Goal: Task Accomplishment & Management: Complete application form

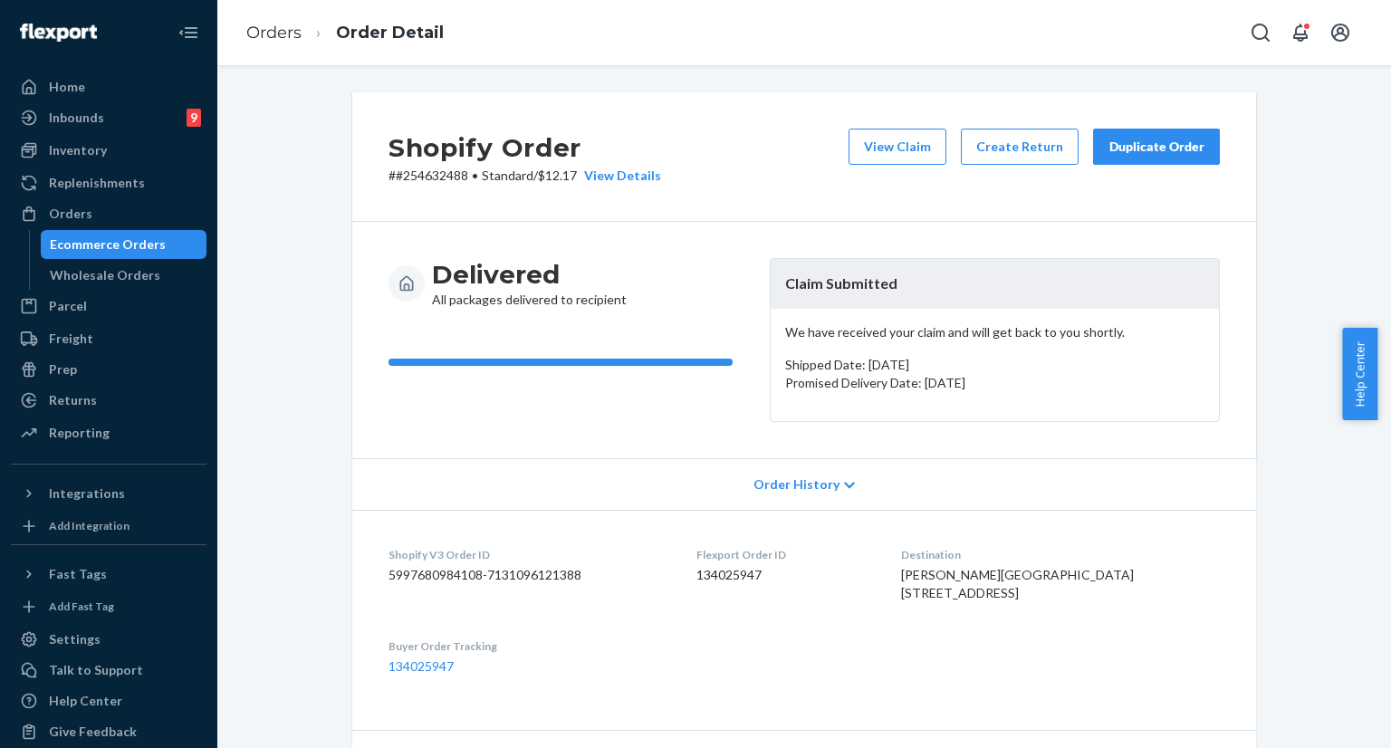
click at [1248, 42] on button "Open Search Box" at bounding box center [1260, 32] width 36 height 36
click at [1114, 28] on input "Search Input" at bounding box center [1126, 33] width 223 height 18
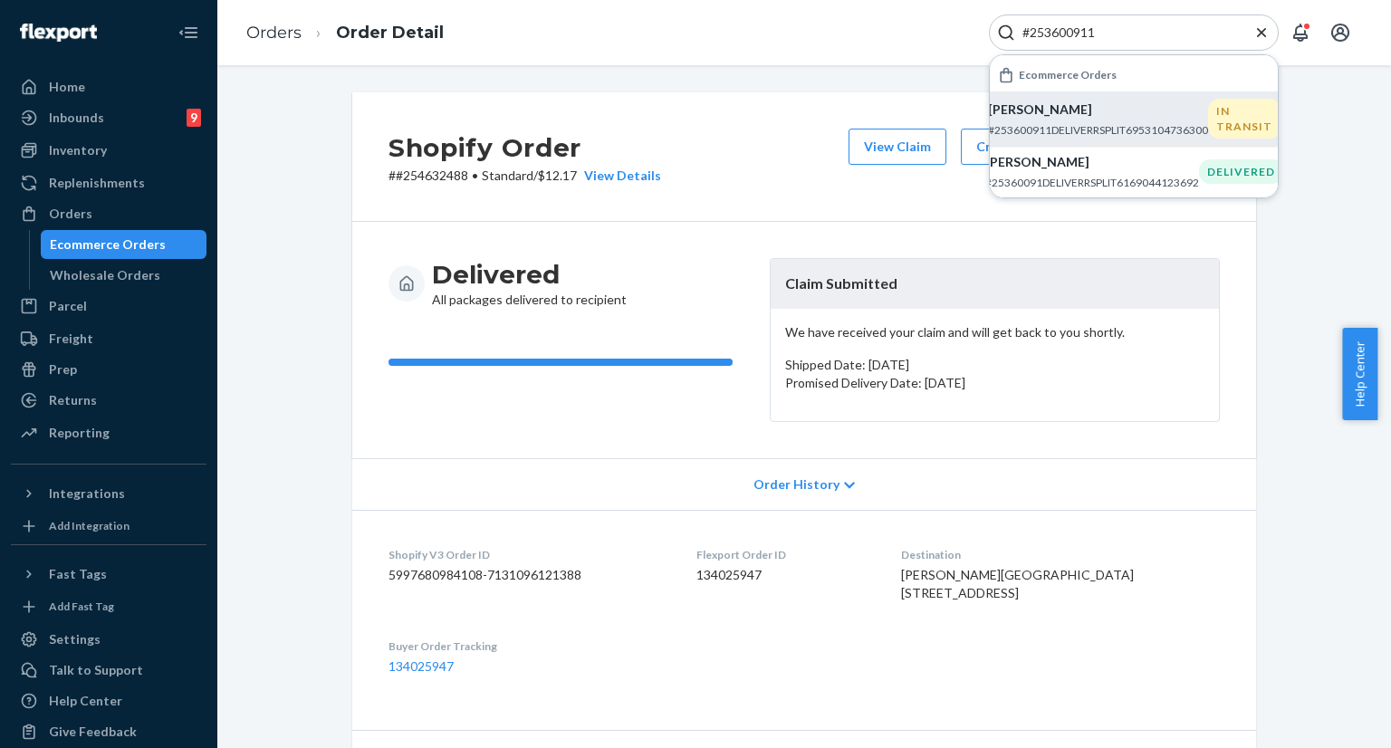
type input "#253600911"
click at [1103, 110] on p "[PERSON_NAME]" at bounding box center [1098, 109] width 220 height 18
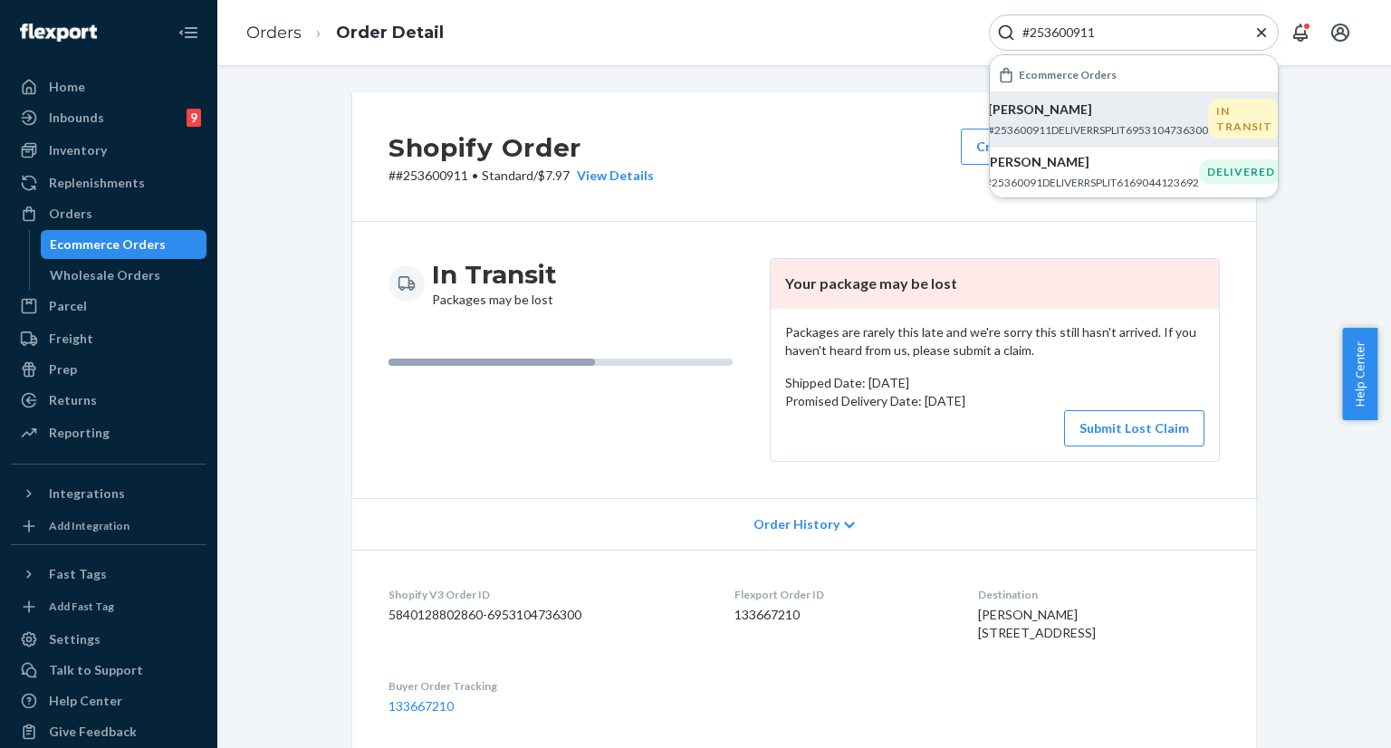
click at [1260, 33] on icon "Close Search" at bounding box center [1261, 33] width 18 height 18
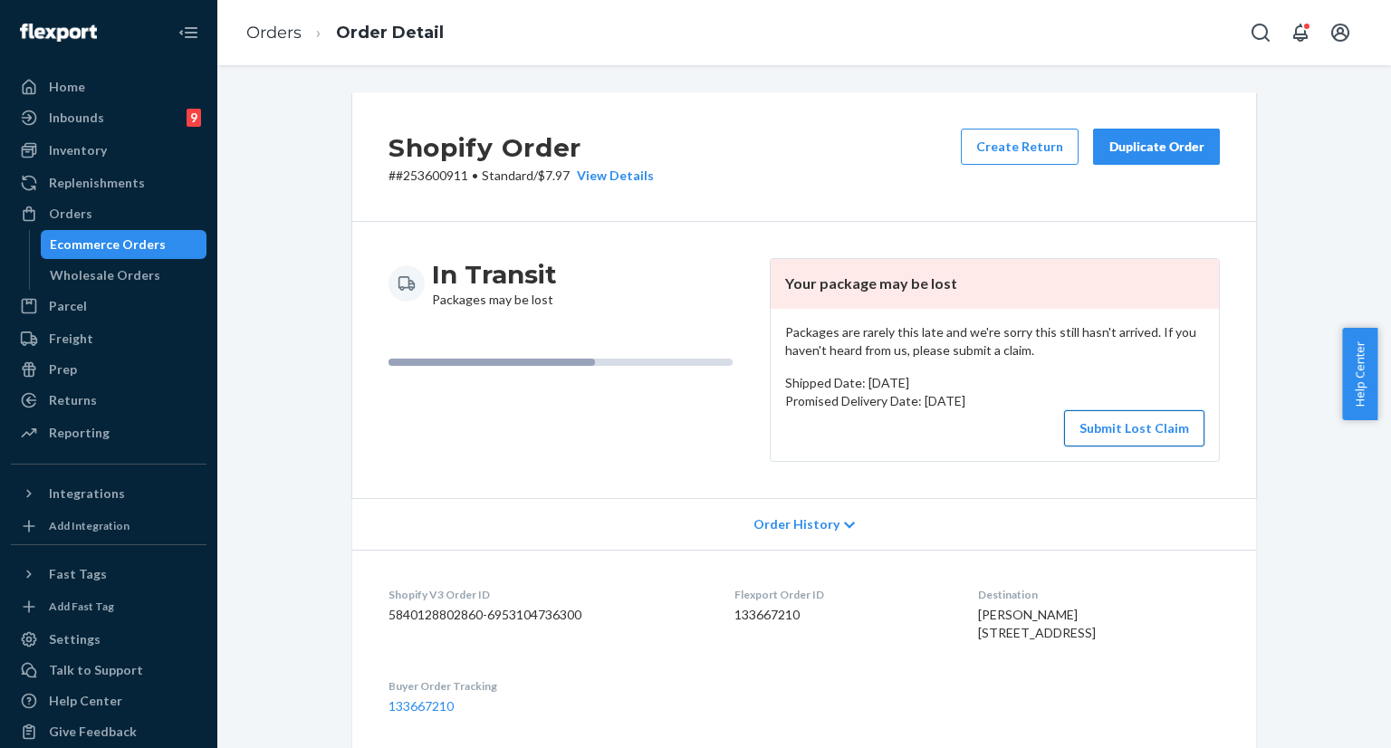
click at [1103, 438] on button "Submit Lost Claim" at bounding box center [1134, 428] width 140 height 36
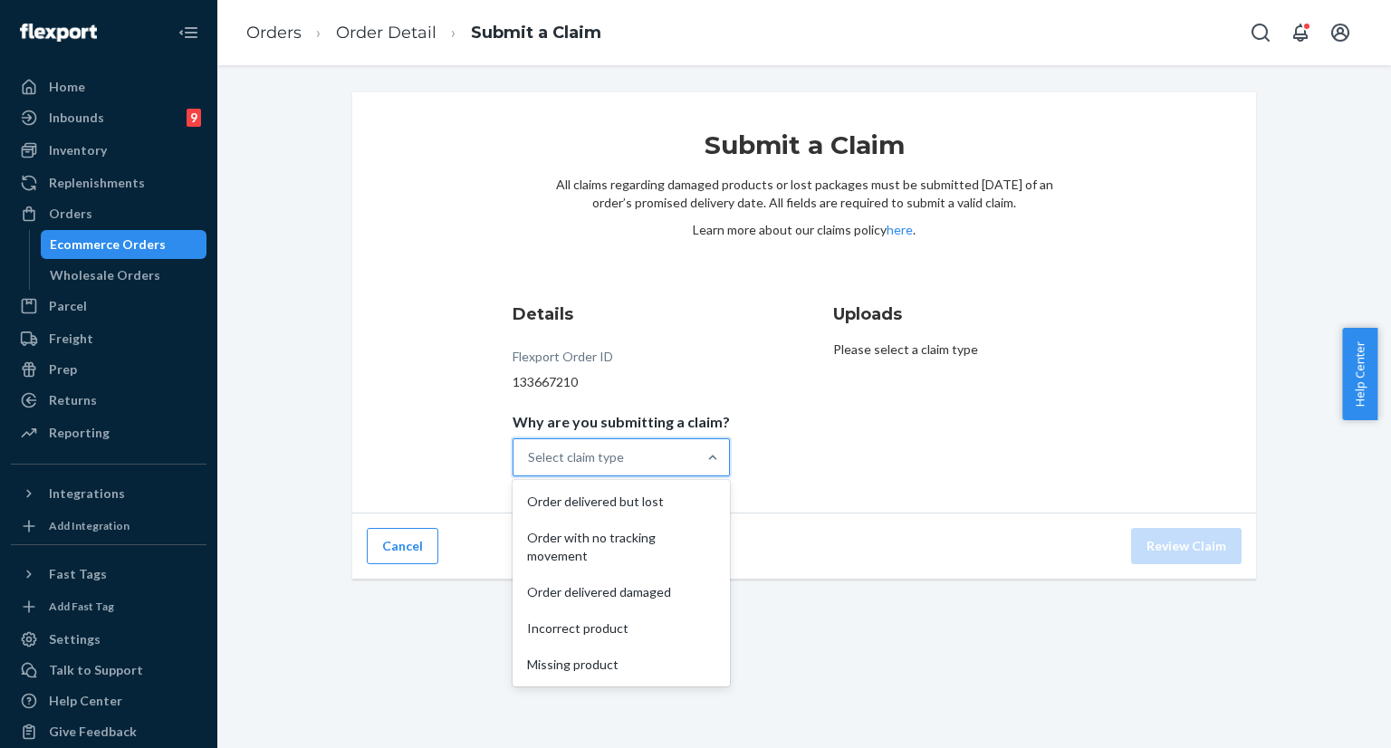
click at [673, 447] on div "Select claim type" at bounding box center [604, 457] width 183 height 36
click at [530, 448] on input "Why are you submitting a claim? option Order delivered but lost focused, 1 of 5…" at bounding box center [529, 457] width 2 height 18
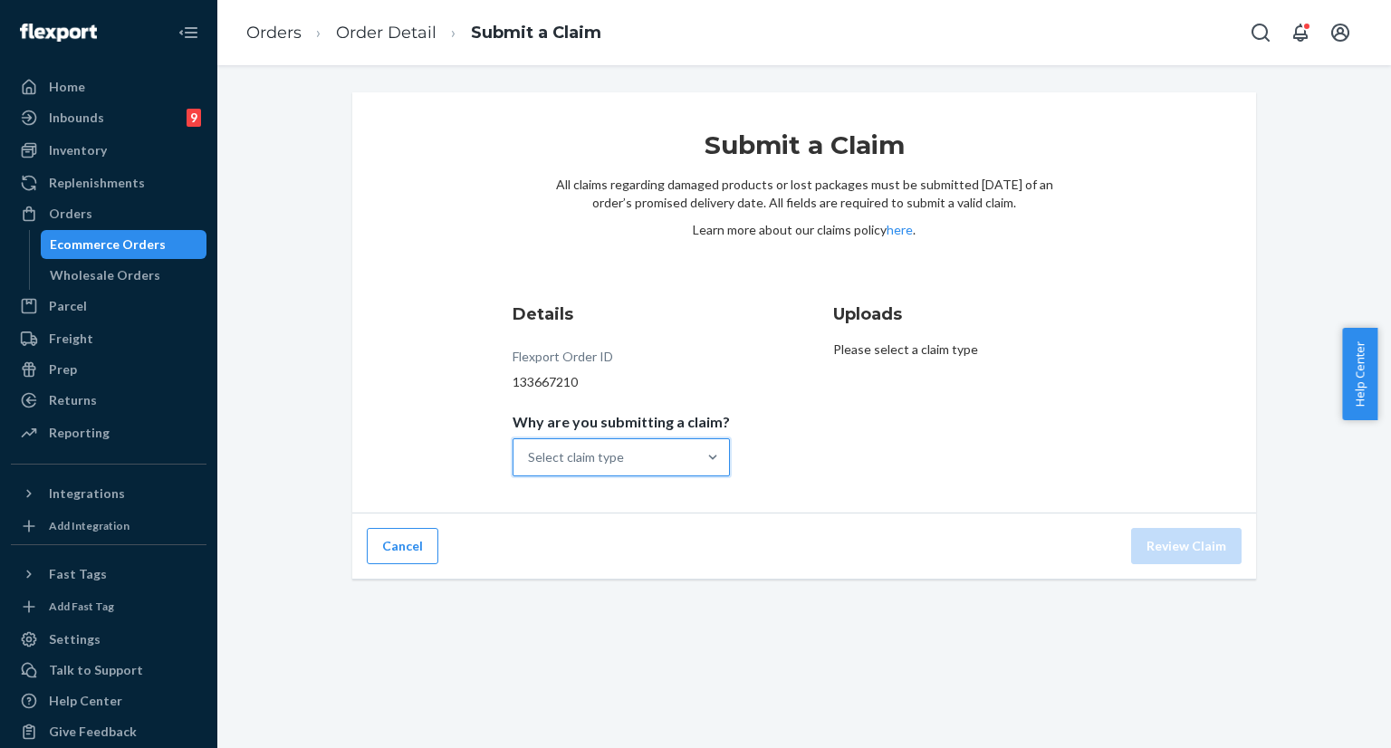
click at [635, 453] on div "Select claim type" at bounding box center [604, 457] width 183 height 36
click at [530, 453] on input "Why are you submitting a claim? 0 results available. Select is focused ,type to…" at bounding box center [529, 457] width 2 height 18
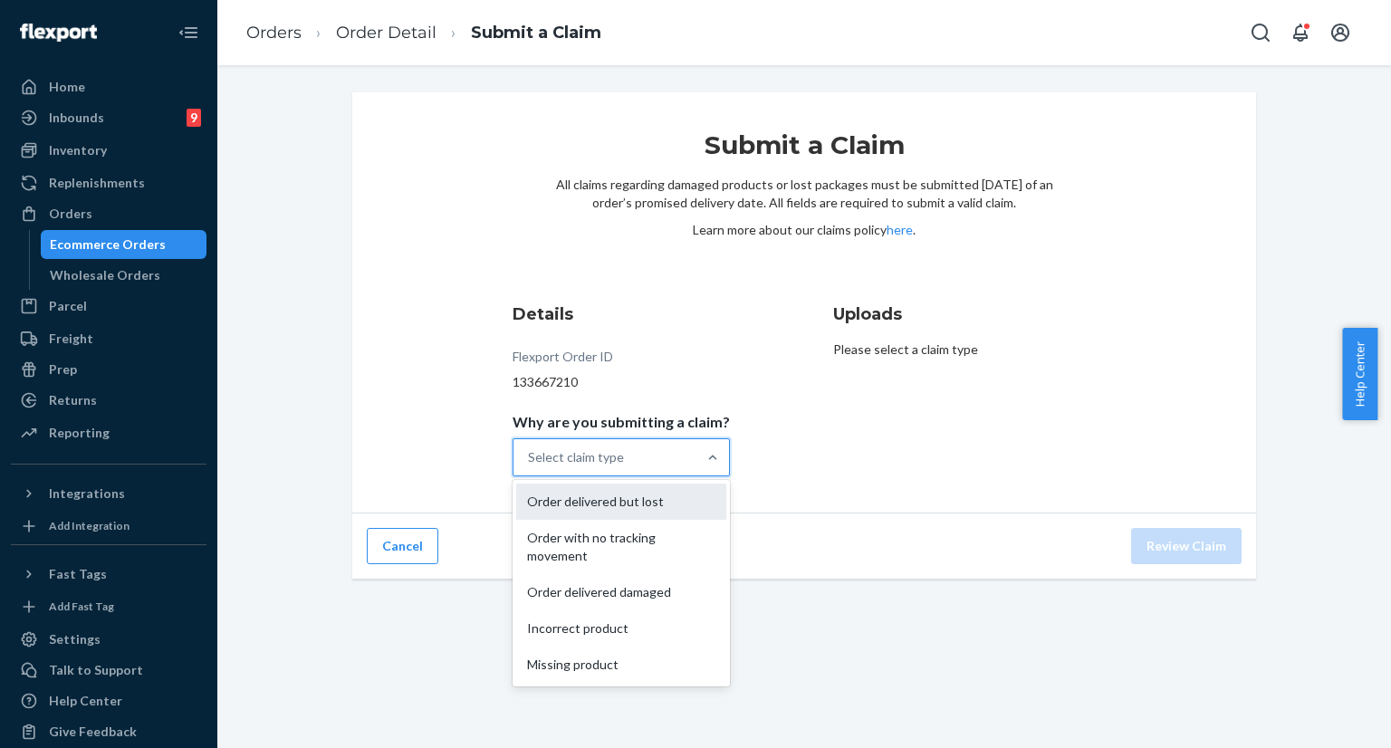
click at [630, 502] on div "Order delivered but lost" at bounding box center [621, 501] width 210 height 36
click at [530, 466] on input "Why are you submitting a claim? option Order delivered but lost focused, 1 of 5…" at bounding box center [529, 457] width 2 height 18
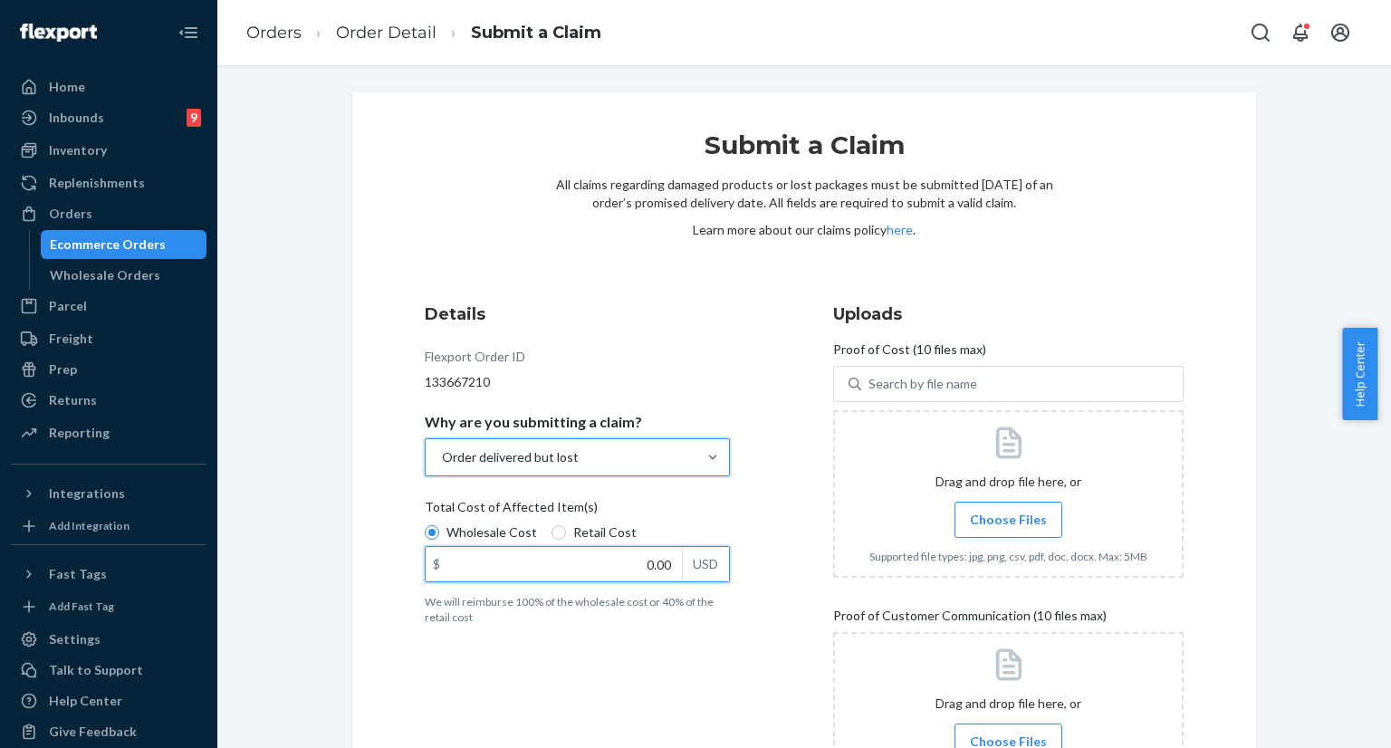
click at [641, 569] on input "0.00" at bounding box center [554, 564] width 256 height 34
type input "45.90"
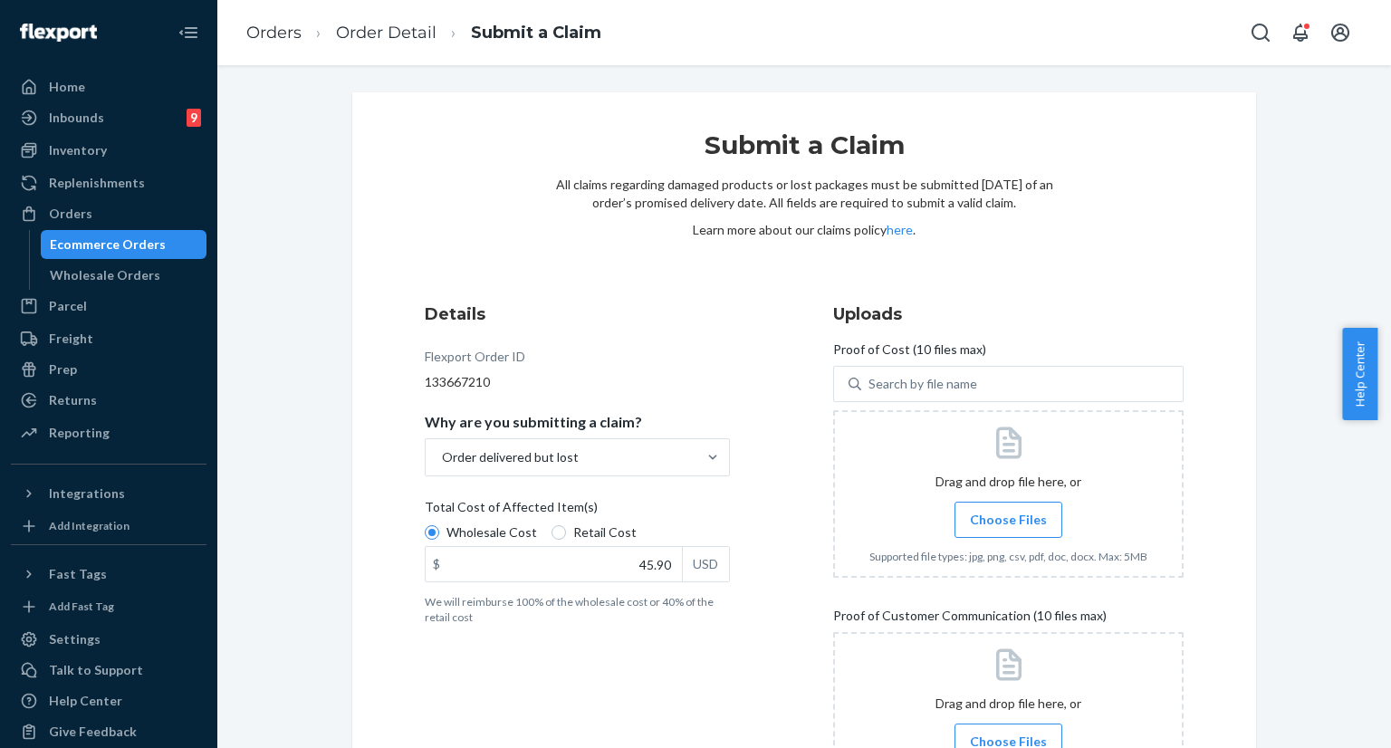
click at [663, 660] on div "Details Flexport Order ID 133667210 Why are you submitting a claim? Order deliv…" at bounding box center [600, 681] width 350 height 778
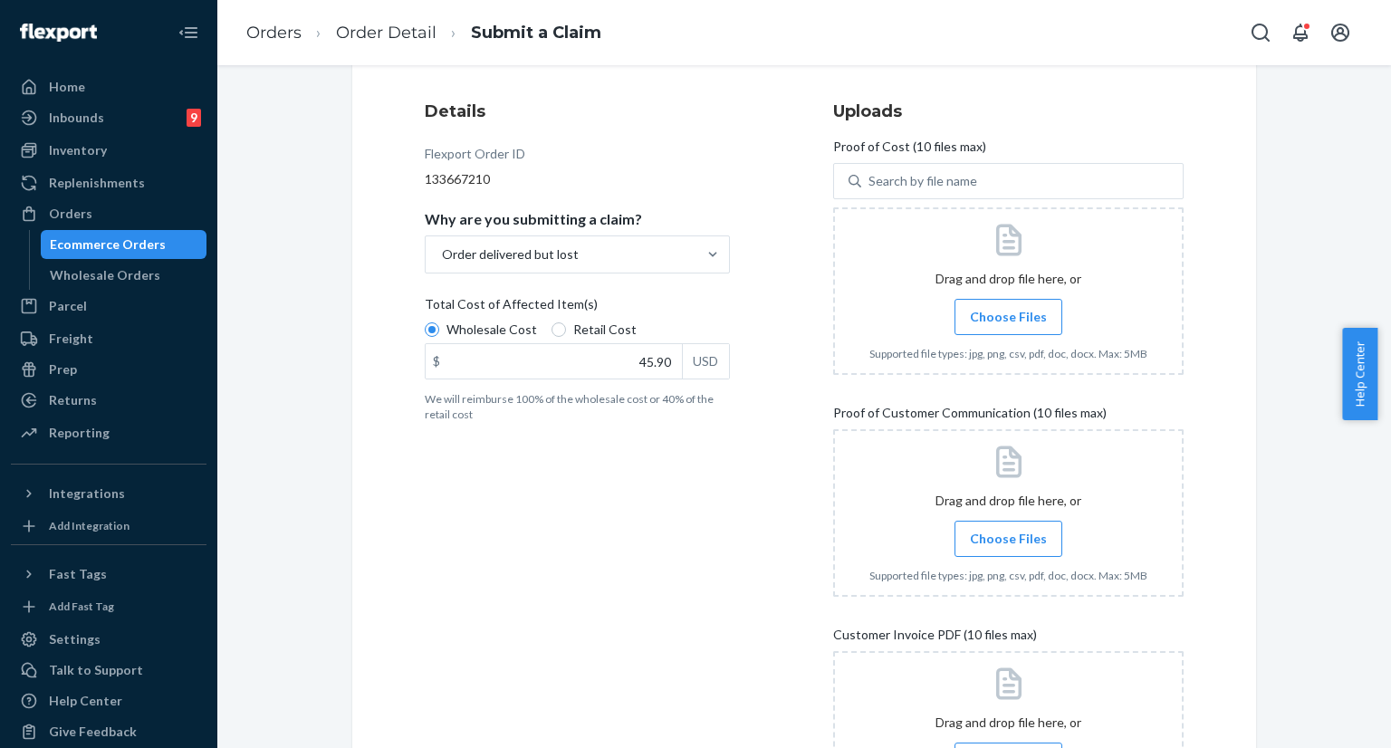
scroll to position [413, 0]
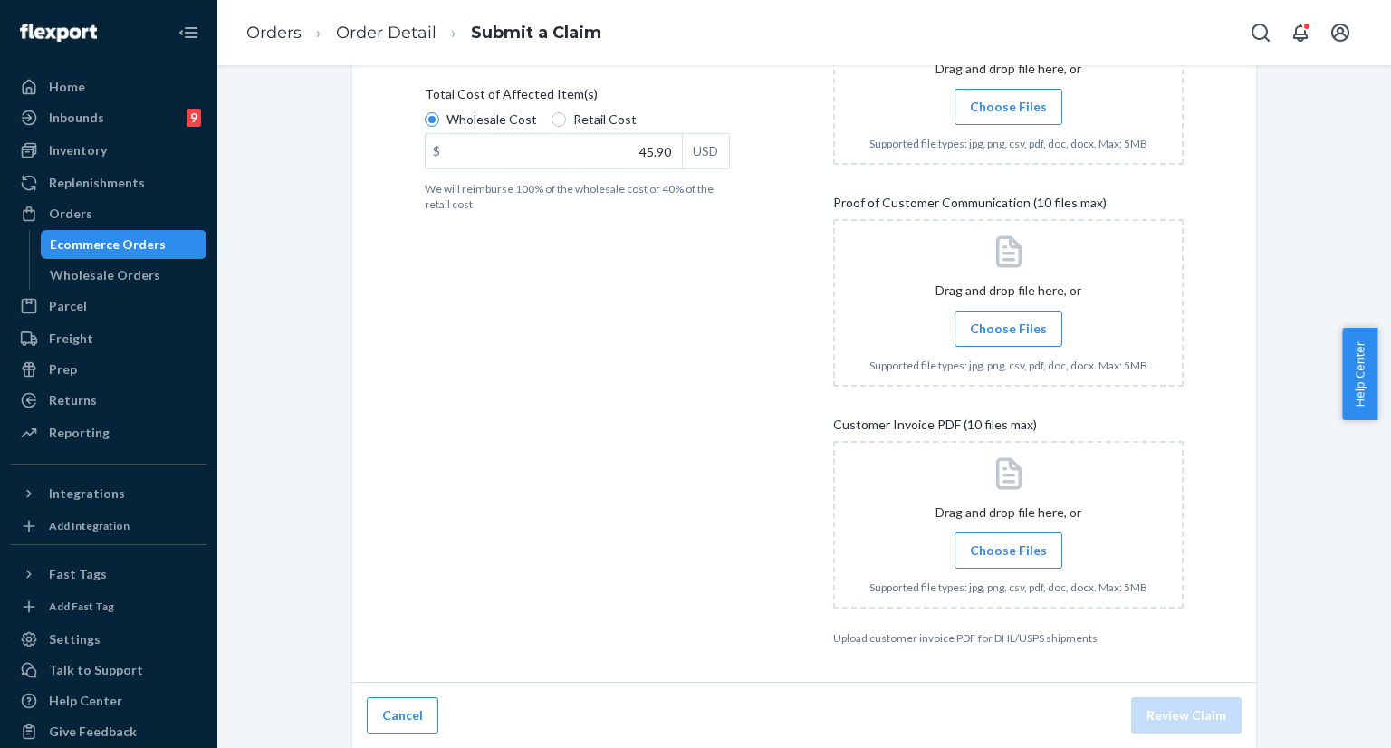
click at [1025, 547] on span "Choose Files" at bounding box center [1008, 550] width 77 height 18
click at [1009, 547] on input "Choose Files" at bounding box center [1008, 550] width 1 height 20
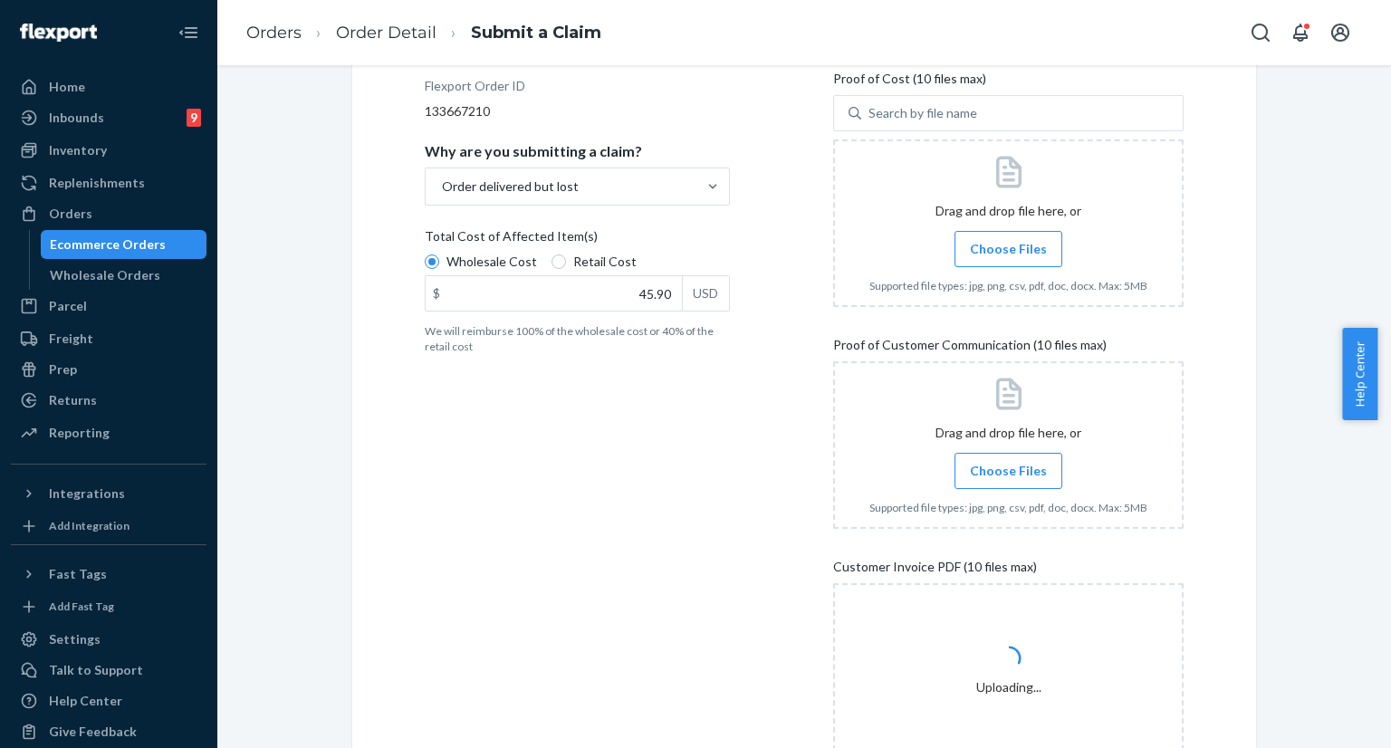
scroll to position [232, 0]
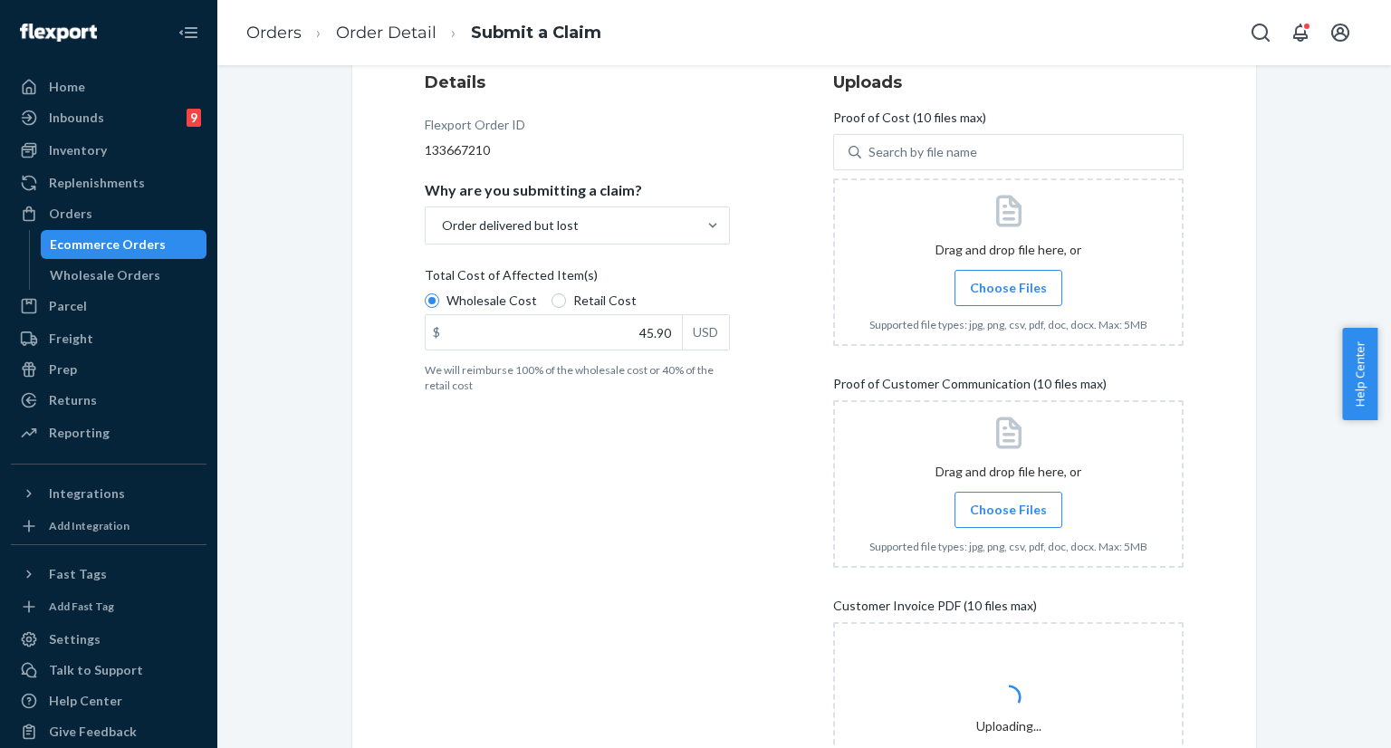
click at [1019, 292] on span "Choose Files" at bounding box center [1008, 288] width 77 height 18
click at [1009, 292] on input "Choose Files" at bounding box center [1008, 288] width 1 height 20
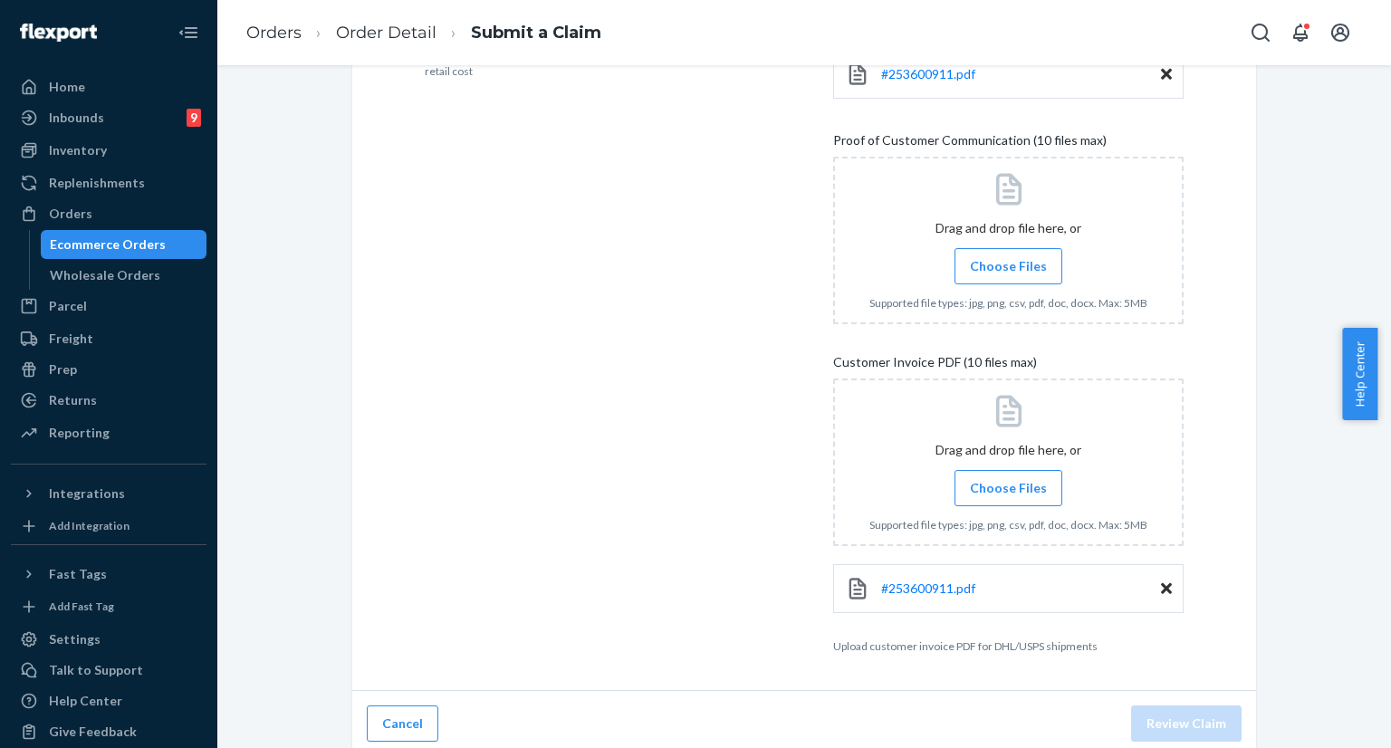
scroll to position [554, 0]
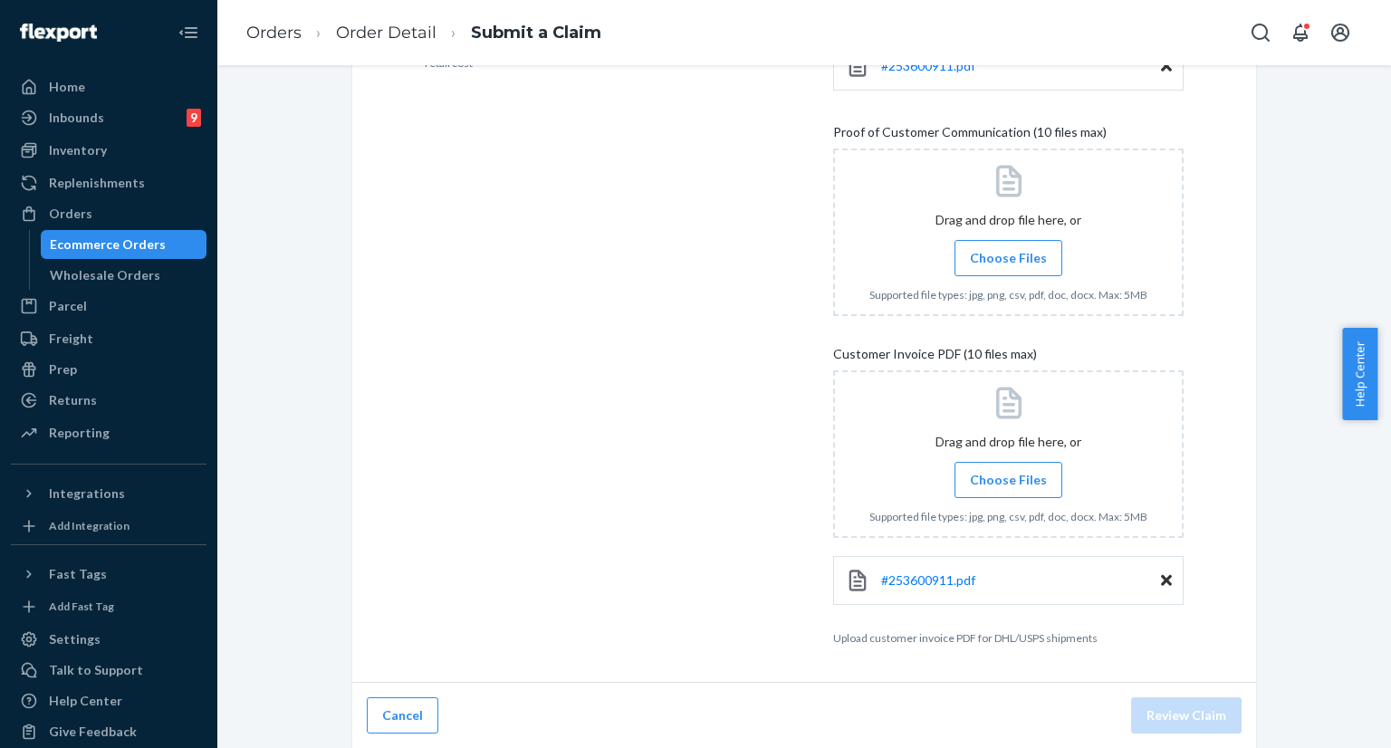
click at [989, 255] on span "Choose Files" at bounding box center [1008, 258] width 77 height 18
click at [1008, 255] on input "Choose Files" at bounding box center [1008, 258] width 1 height 20
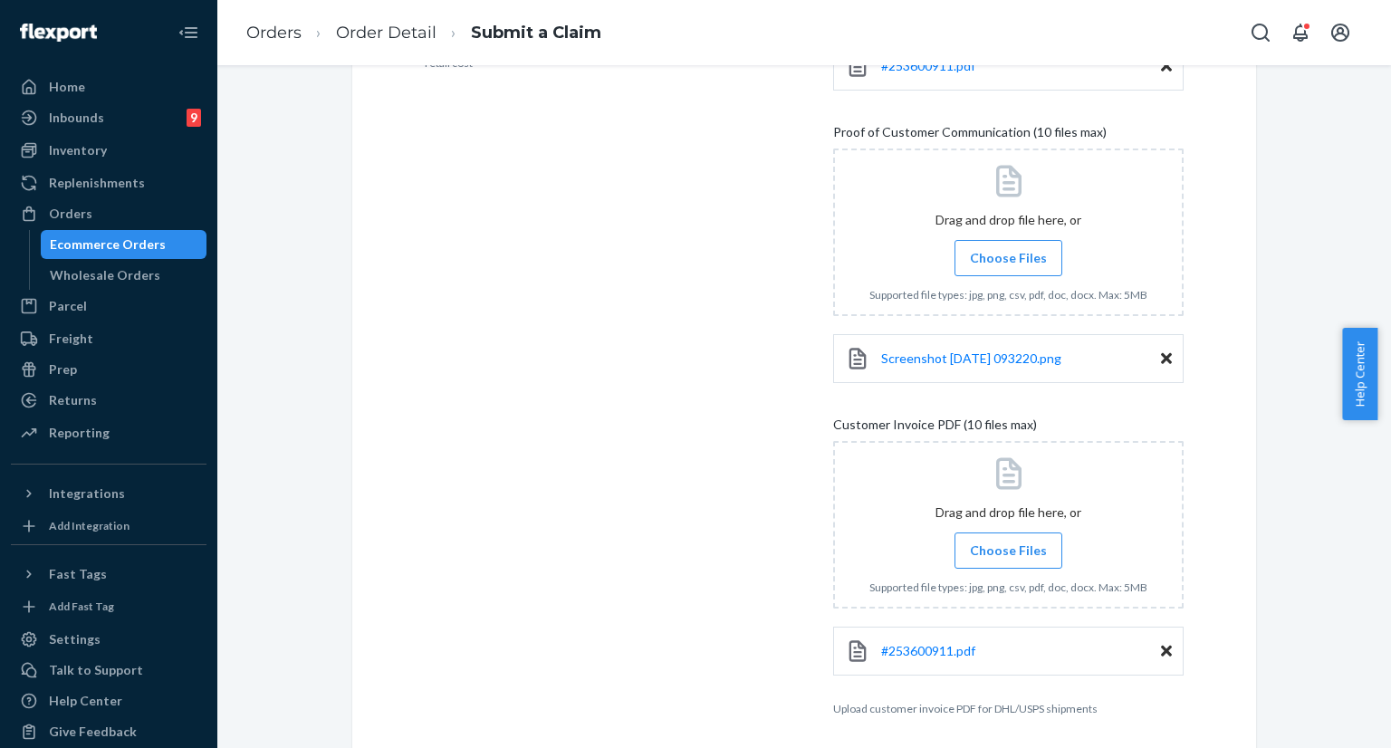
click at [994, 264] on span "Choose Files" at bounding box center [1008, 258] width 77 height 18
click at [1008, 264] on input "Choose Files" at bounding box center [1008, 258] width 1 height 20
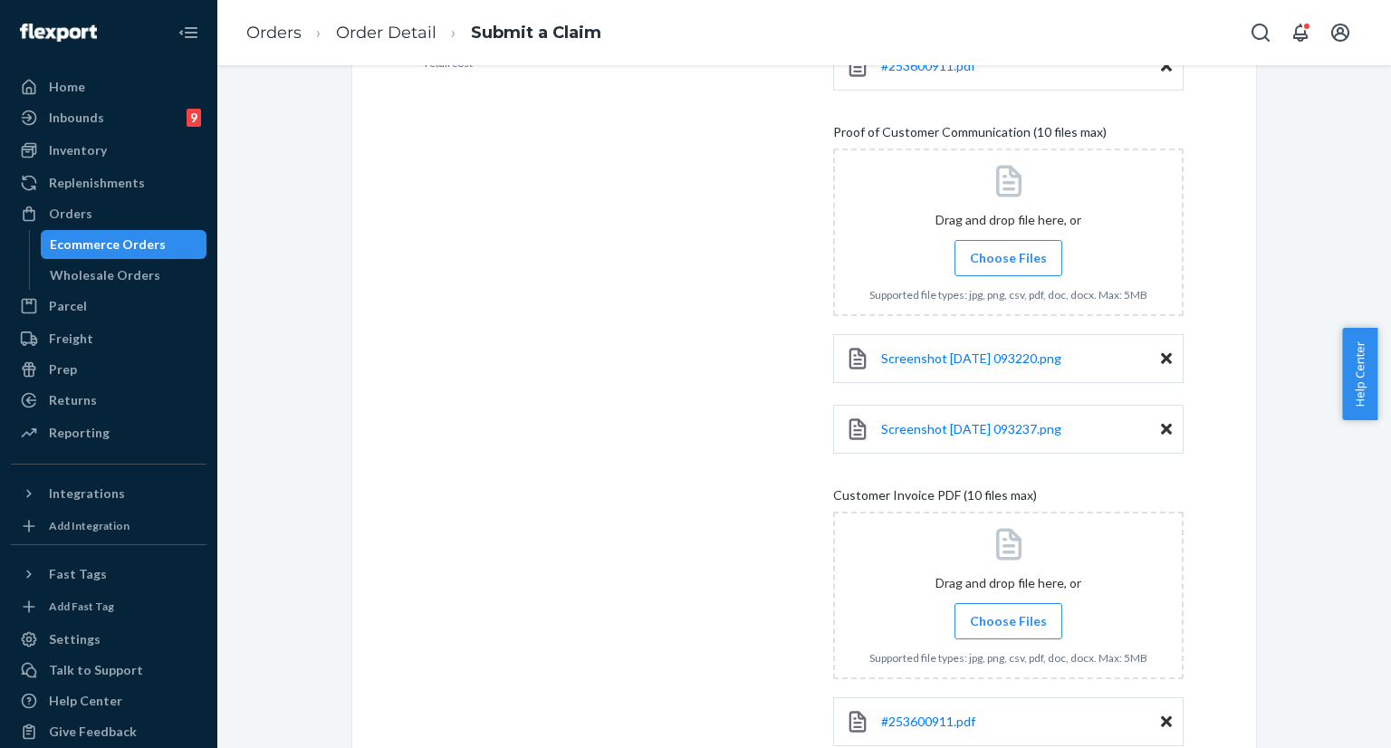
click at [971, 271] on label "Choose Files" at bounding box center [1008, 258] width 108 height 36
click at [1008, 268] on input "Choose Files" at bounding box center [1008, 258] width 1 height 20
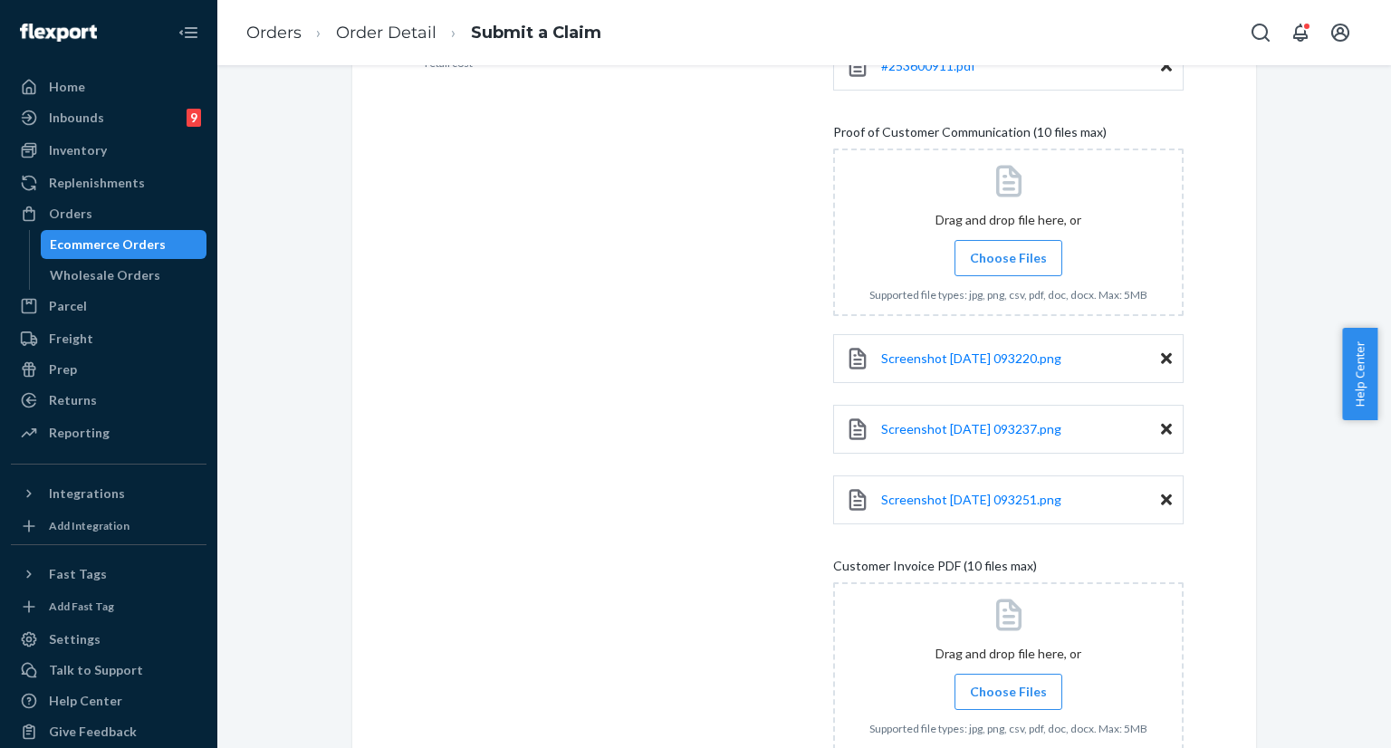
click at [1008, 258] on span "Choose Files" at bounding box center [1008, 258] width 77 height 18
click at [1008, 258] on input "Choose Files" at bounding box center [1008, 258] width 1 height 20
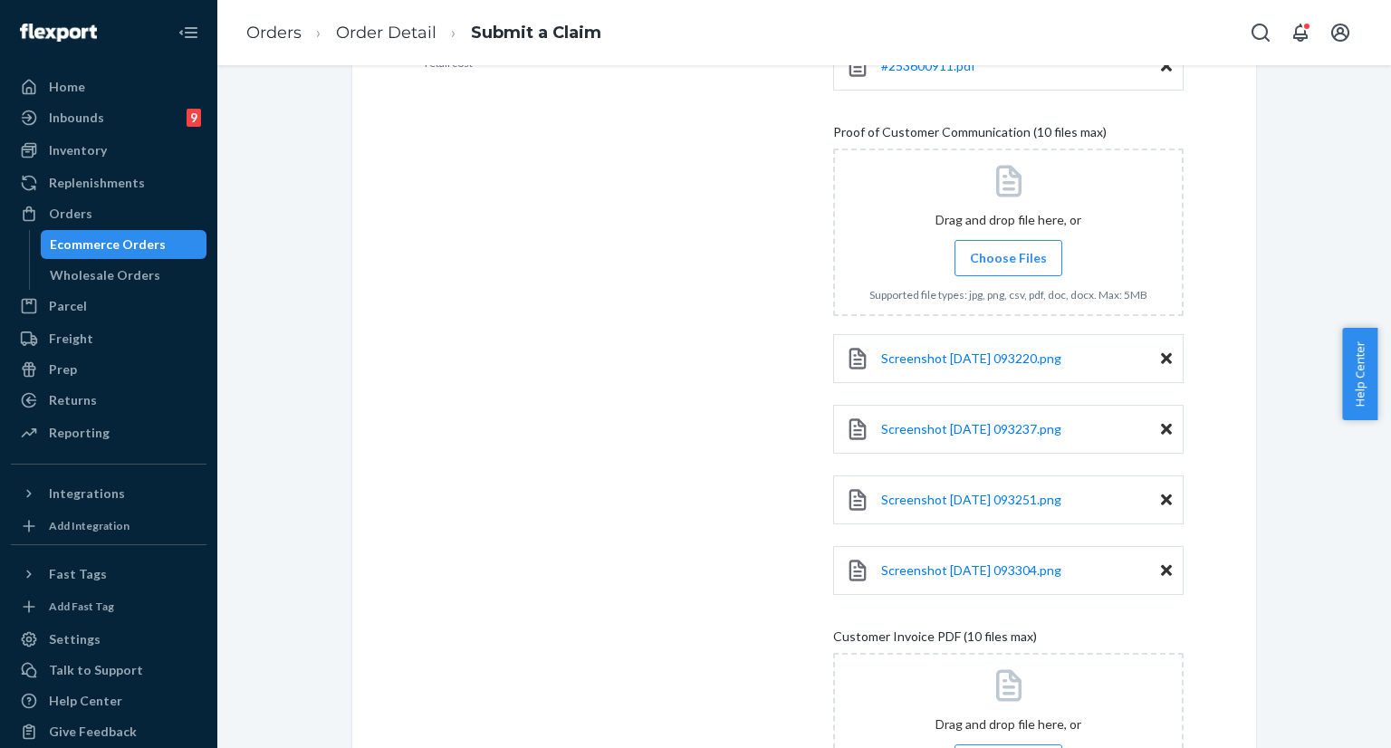
click at [1030, 266] on label "Choose Files" at bounding box center [1008, 258] width 108 height 36
click at [1009, 266] on input "Choose Files" at bounding box center [1008, 258] width 1 height 20
click at [978, 263] on span "Choose Files" at bounding box center [1008, 258] width 77 height 18
click at [1008, 263] on input "Choose Files" at bounding box center [1008, 258] width 1 height 20
click at [985, 261] on span "Choose Files" at bounding box center [1008, 258] width 77 height 18
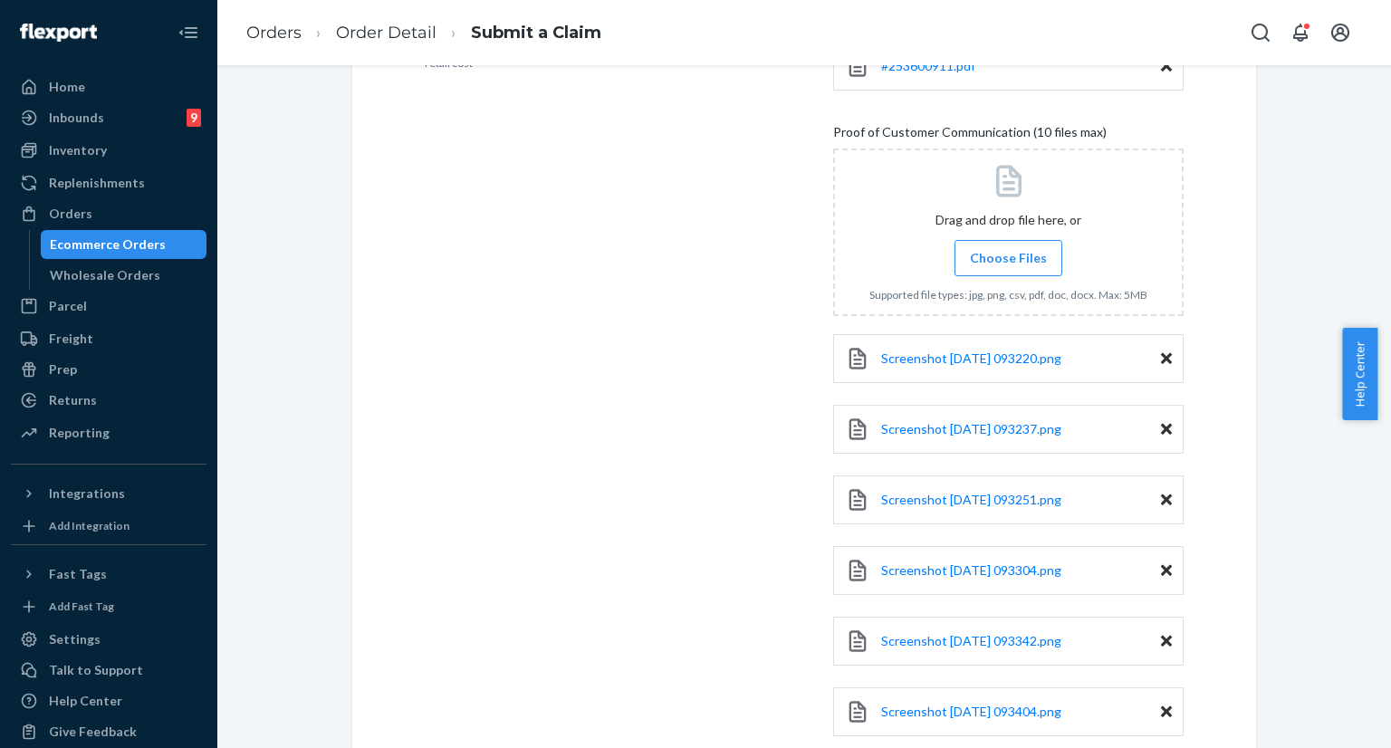
click at [1008, 261] on input "Choose Files" at bounding box center [1008, 258] width 1 height 20
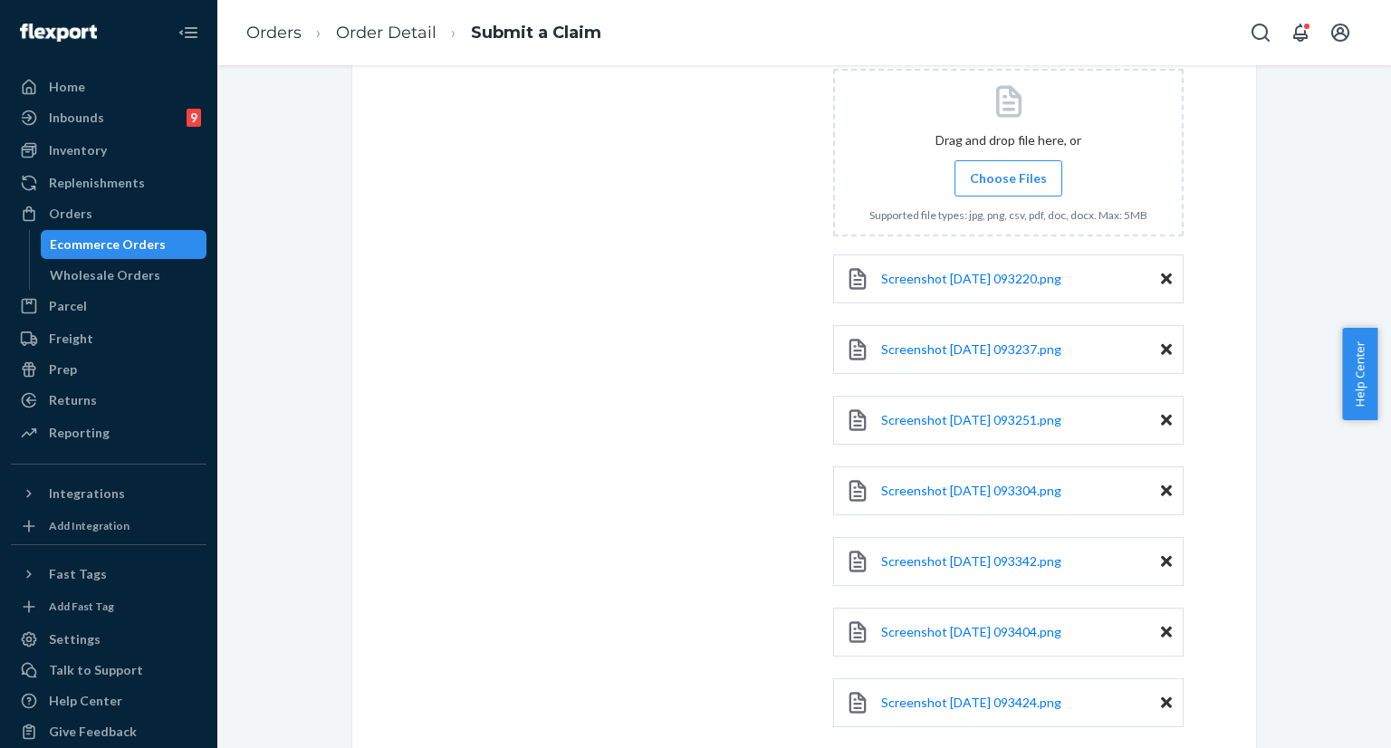
scroll to position [645, 0]
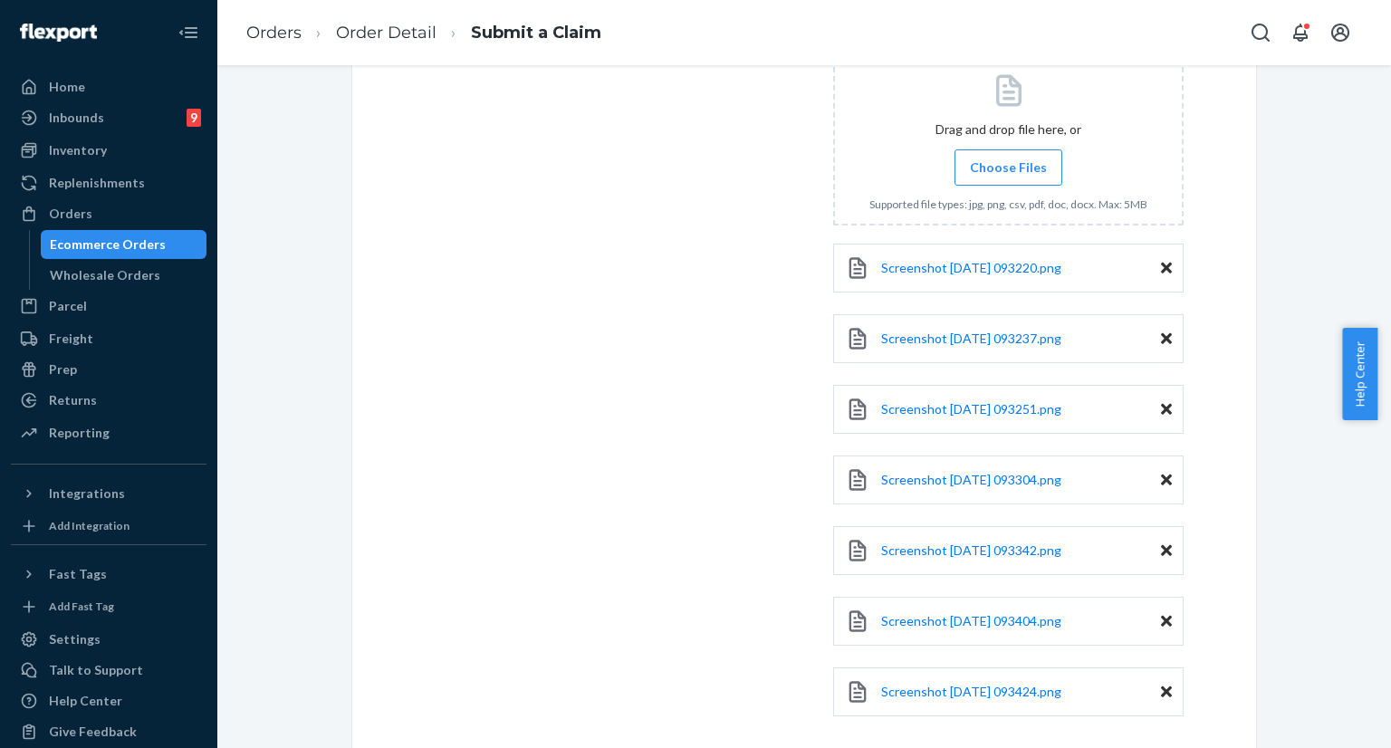
click at [983, 153] on label "Choose Files" at bounding box center [1008, 167] width 108 height 36
click at [1008, 158] on input "Choose Files" at bounding box center [1008, 168] width 1 height 20
click at [1016, 171] on span "Choose Files" at bounding box center [1008, 167] width 77 height 18
click at [1009, 171] on input "Choose Files" at bounding box center [1008, 168] width 1 height 20
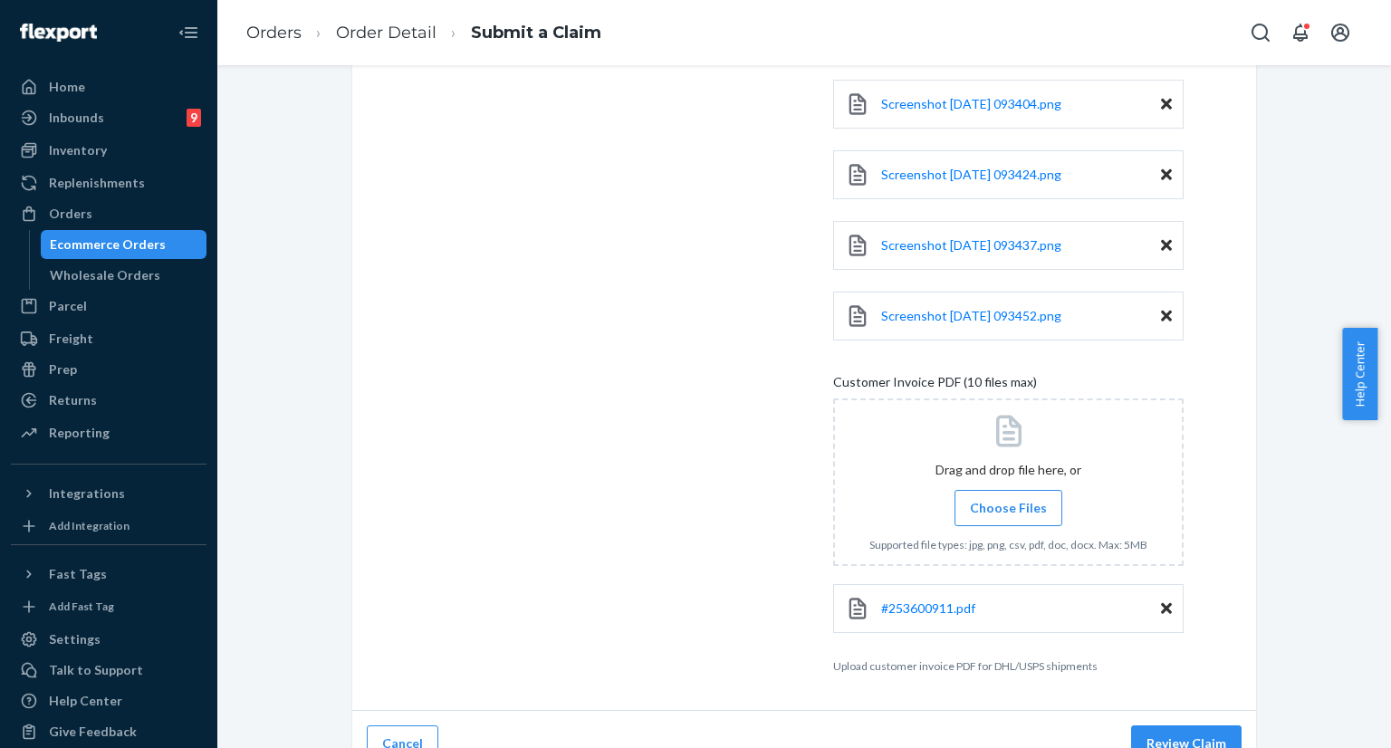
scroll to position [1186, 0]
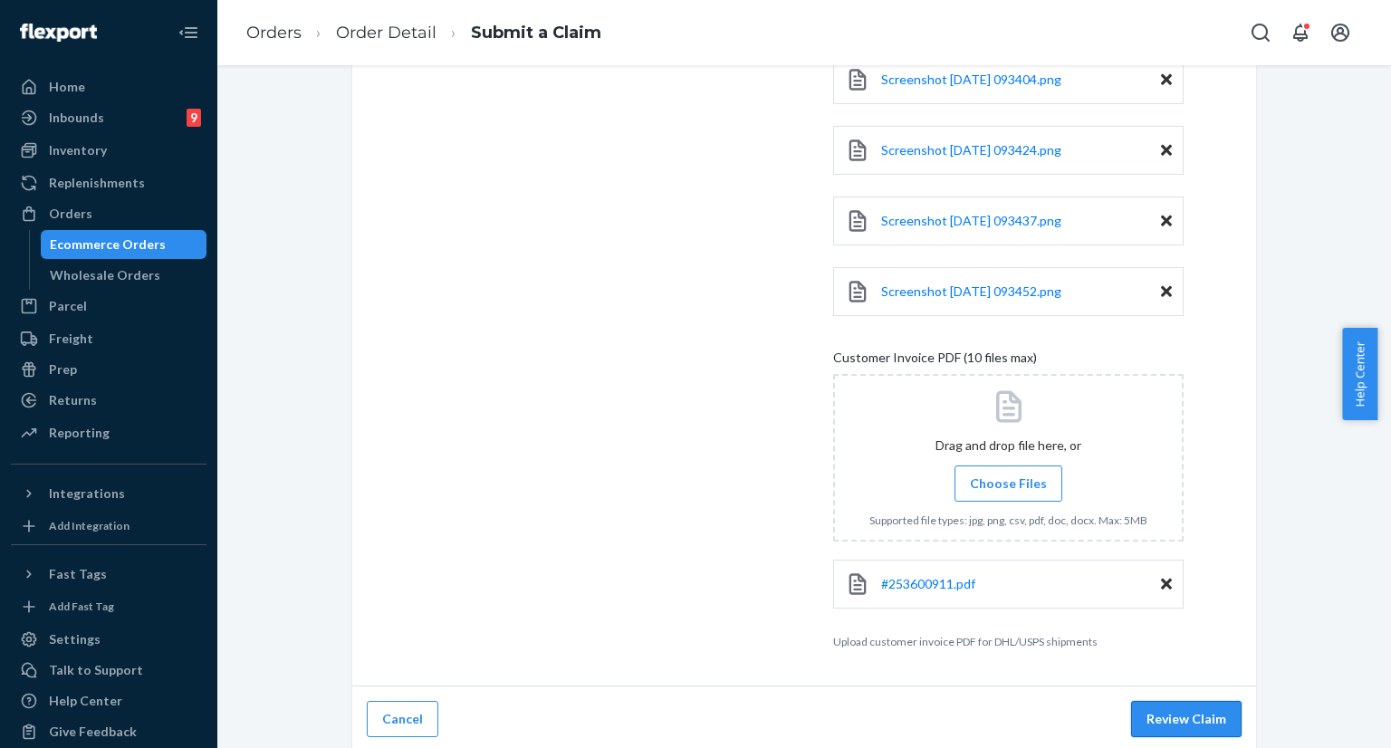
click at [1163, 720] on button "Review Claim" at bounding box center [1186, 719] width 110 height 36
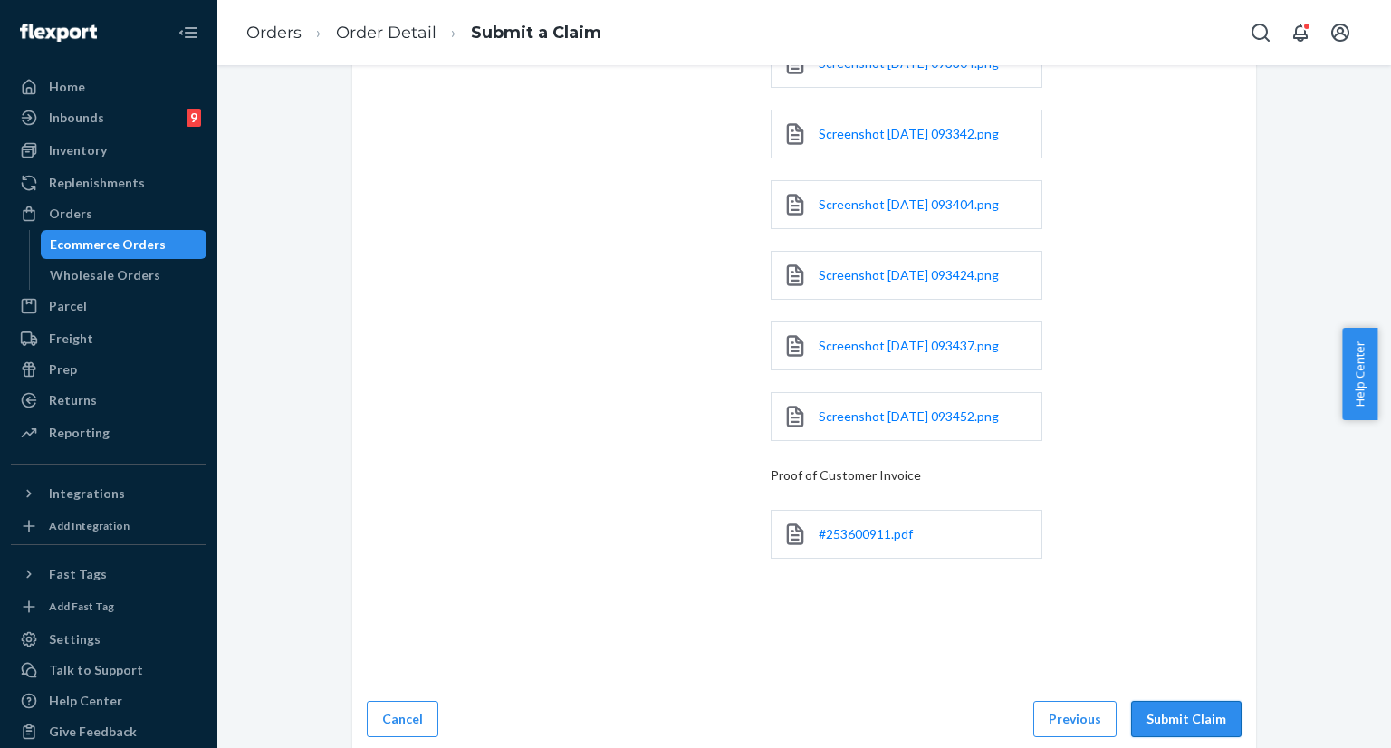
click at [1171, 715] on button "Submit Claim" at bounding box center [1186, 719] width 110 height 36
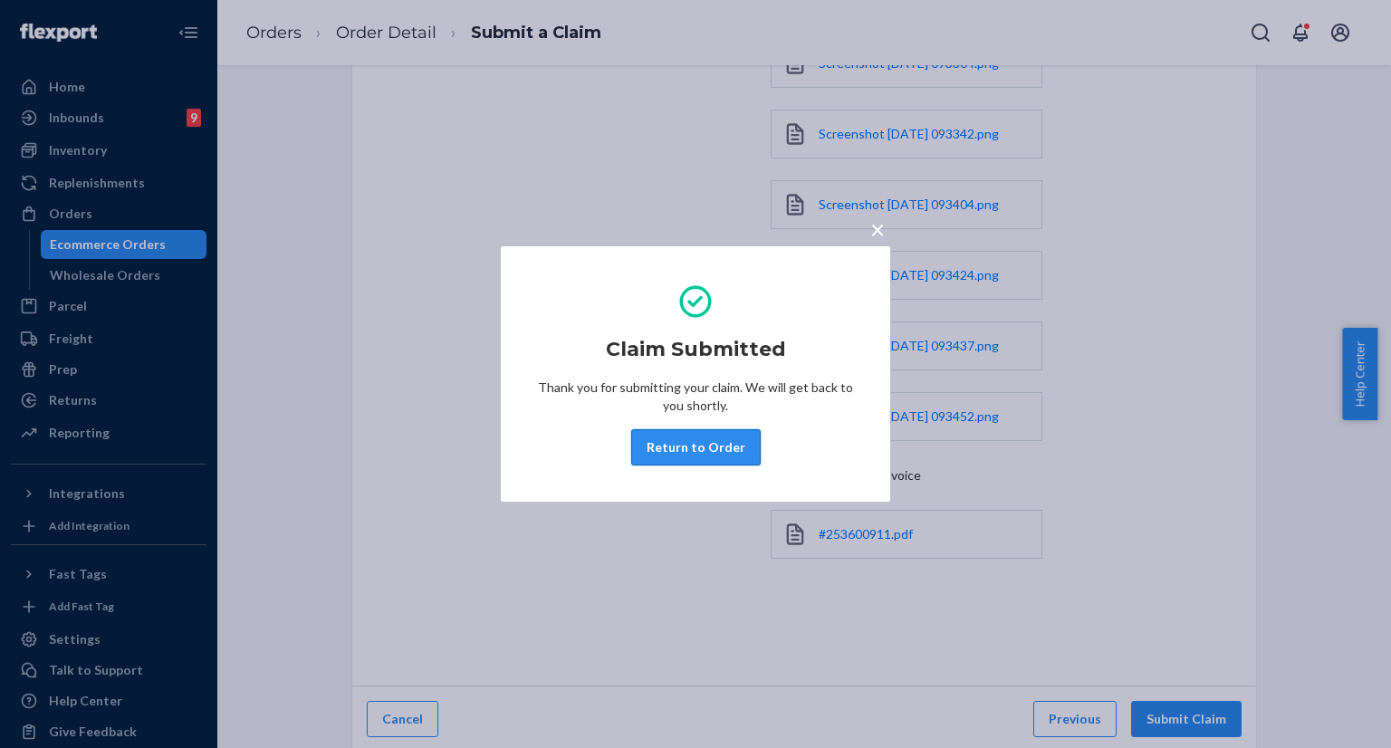
click at [691, 459] on button "Return to Order" at bounding box center [695, 447] width 129 height 36
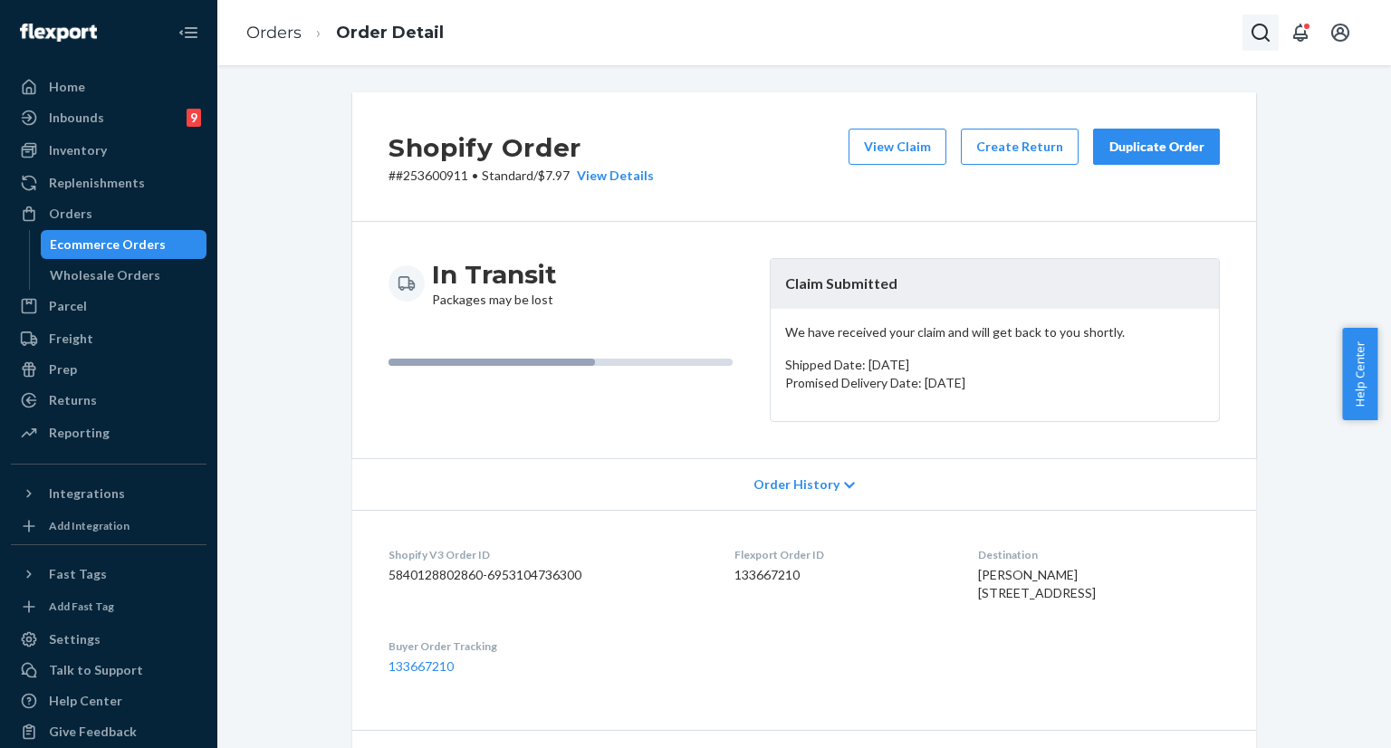
click at [1259, 33] on icon "Open Search Box" at bounding box center [1260, 33] width 22 height 22
click at [1033, 42] on div at bounding box center [1134, 32] width 290 height 36
click at [1046, 35] on input "Search Input" at bounding box center [1126, 33] width 223 height 18
paste input "#254659946"
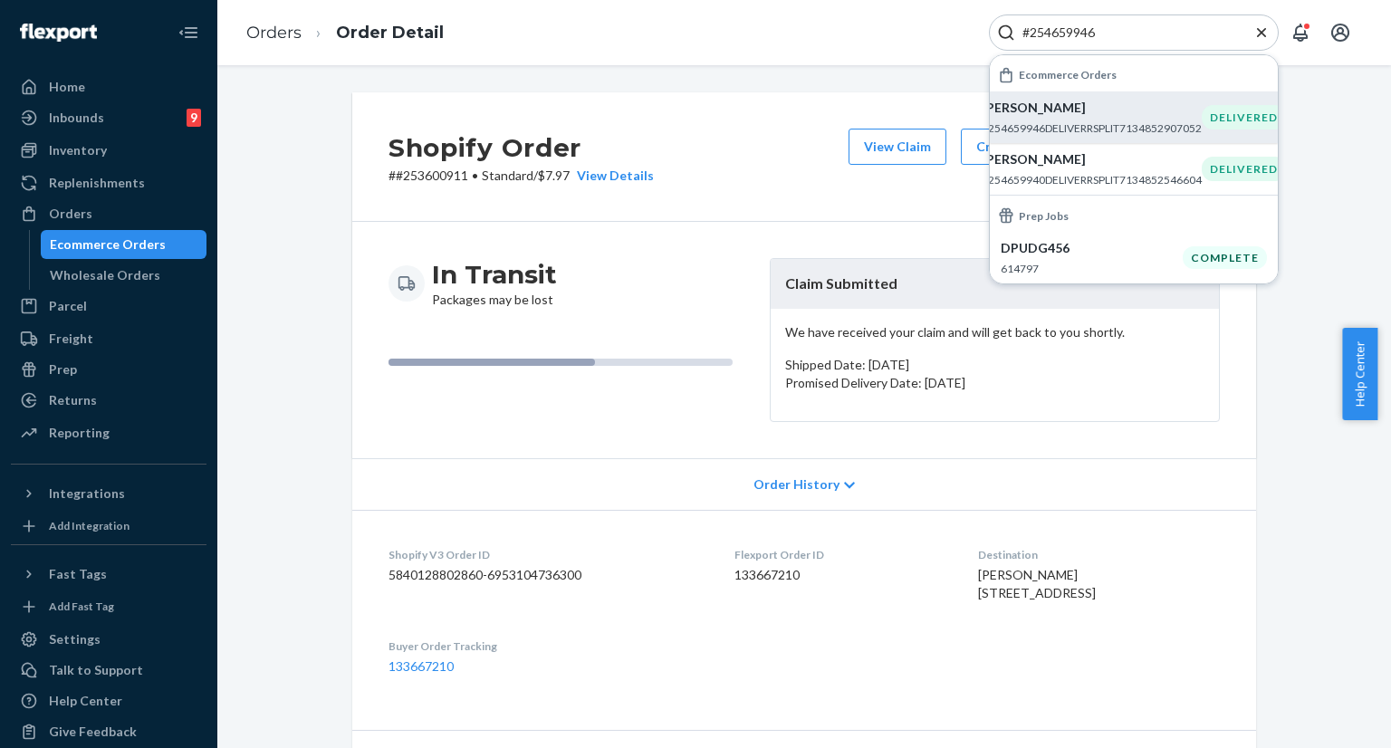
type input "#254659946"
click at [1064, 116] on p "[PERSON_NAME]" at bounding box center [1091, 108] width 220 height 18
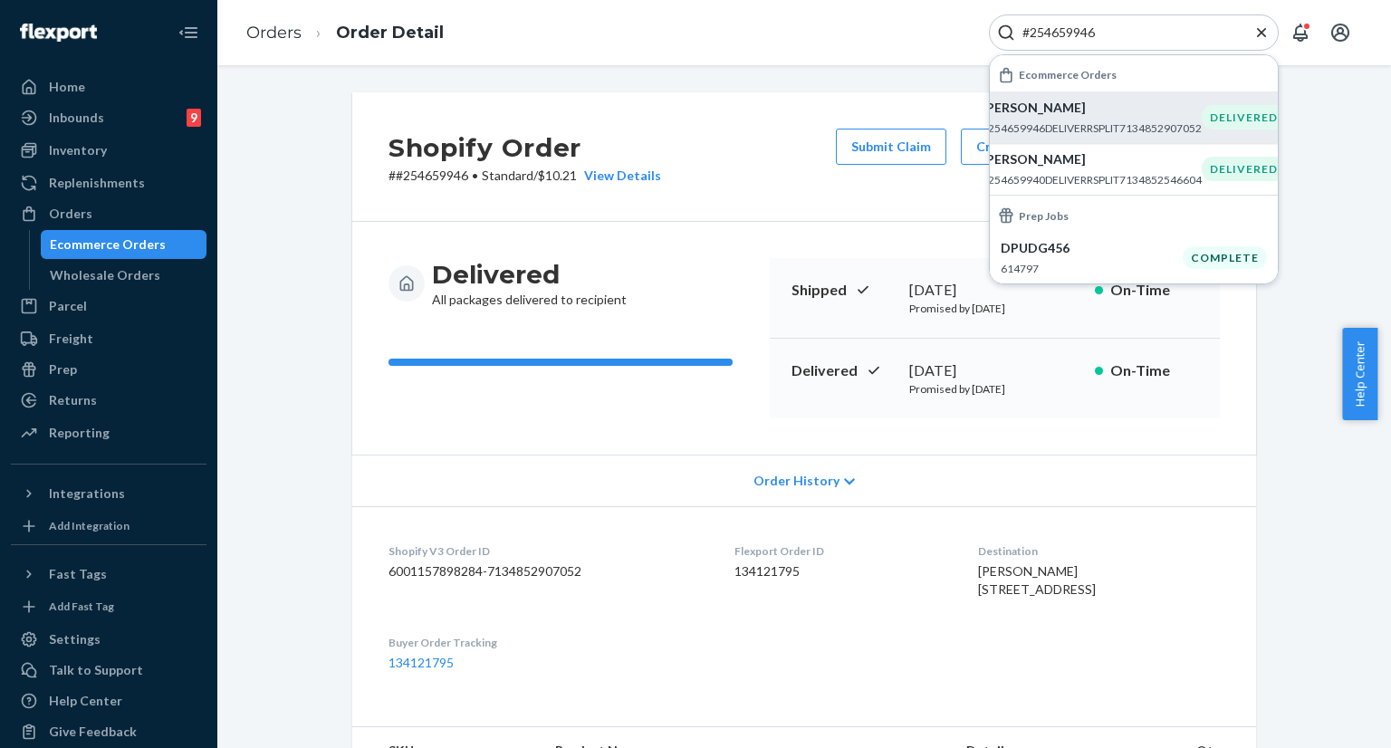
click at [1258, 35] on icon "Close Search" at bounding box center [1261, 31] width 9 height 9
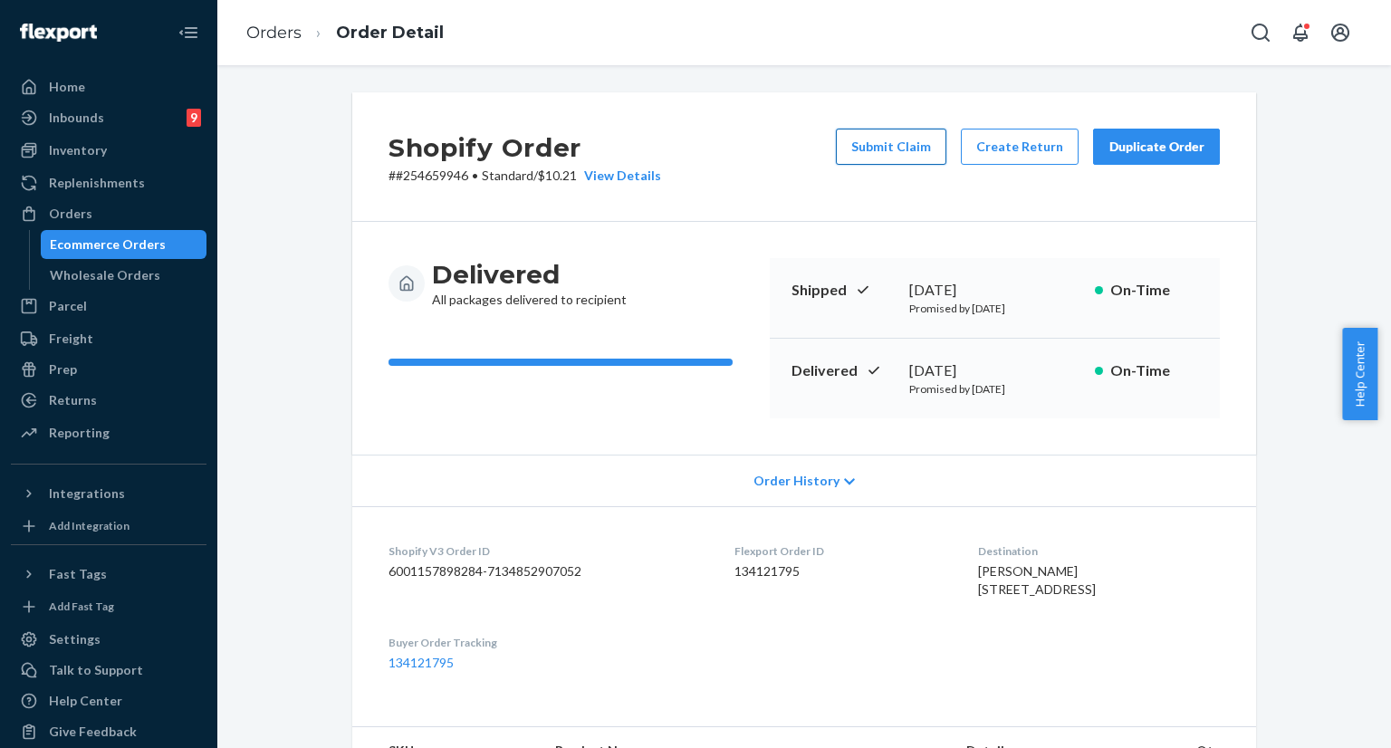
click at [866, 145] on button "Submit Claim" at bounding box center [891, 147] width 110 height 36
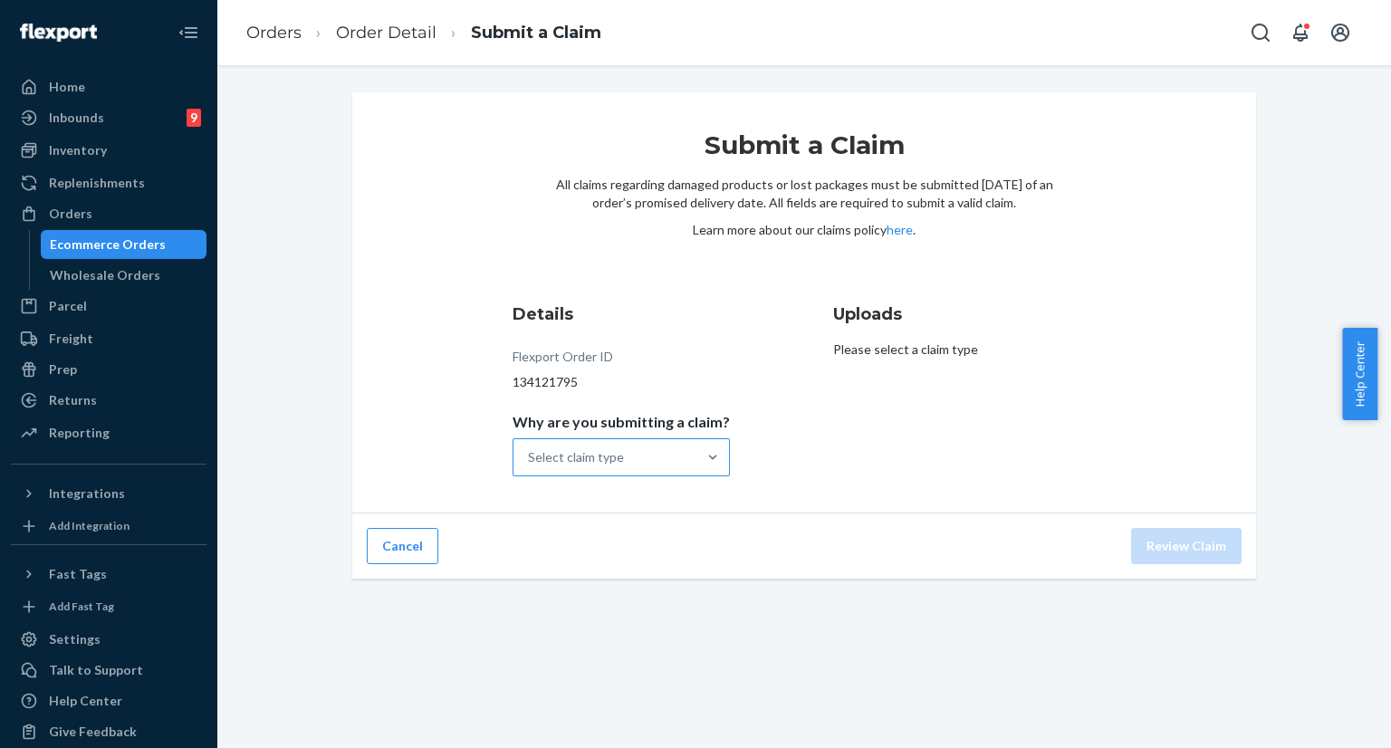
click at [665, 454] on div "Select claim type" at bounding box center [604, 457] width 183 height 36
click at [530, 454] on input "Why are you submitting a claim? Select claim type" at bounding box center [529, 457] width 2 height 18
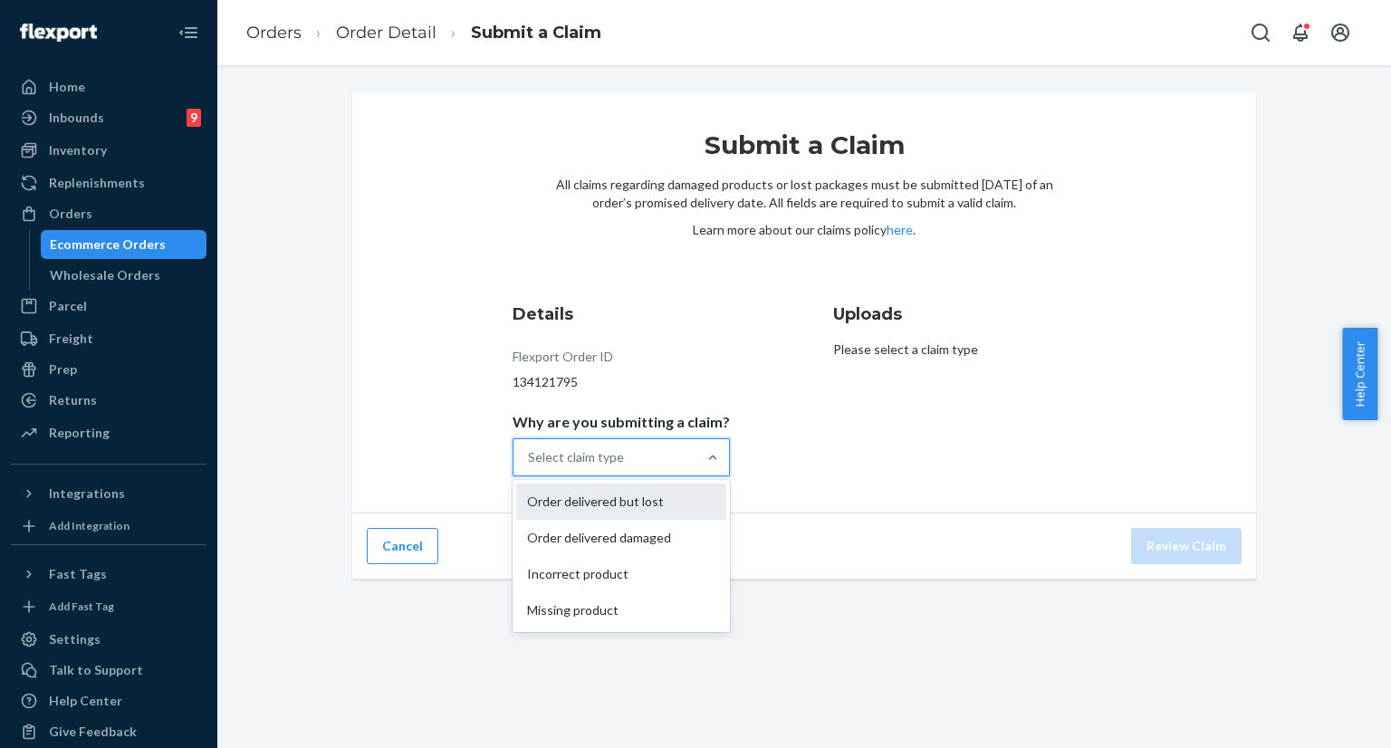
click at [636, 500] on div "Order delivered but lost" at bounding box center [621, 501] width 210 height 36
click at [530, 466] on input "Why are you submitting a claim? option Order delivered but lost focused, 1 of 4…" at bounding box center [529, 457] width 2 height 18
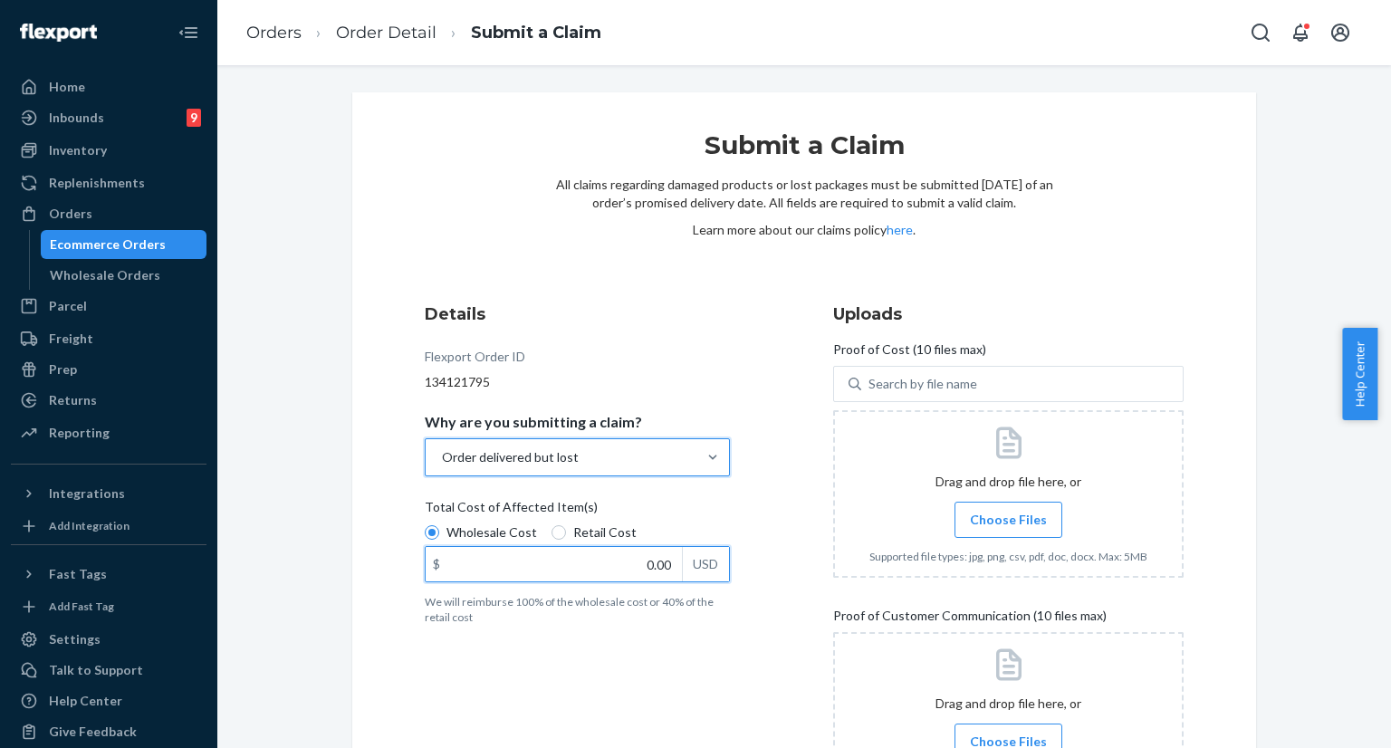
click at [638, 565] on input "0.00" at bounding box center [554, 564] width 256 height 34
type input "54.40"
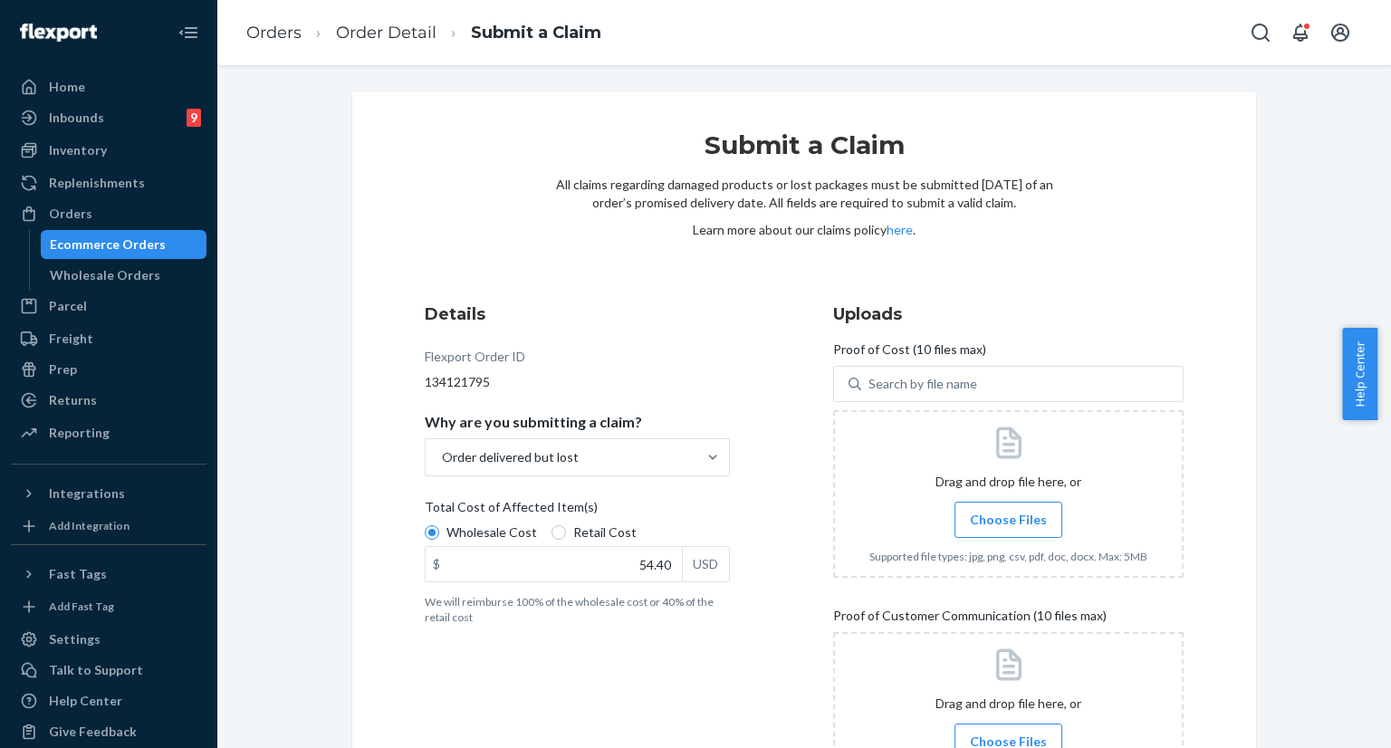
click at [632, 678] on div "Details Flexport Order ID 134121795 Why are you submitting a claim? Order deliv…" at bounding box center [600, 558] width 350 height 533
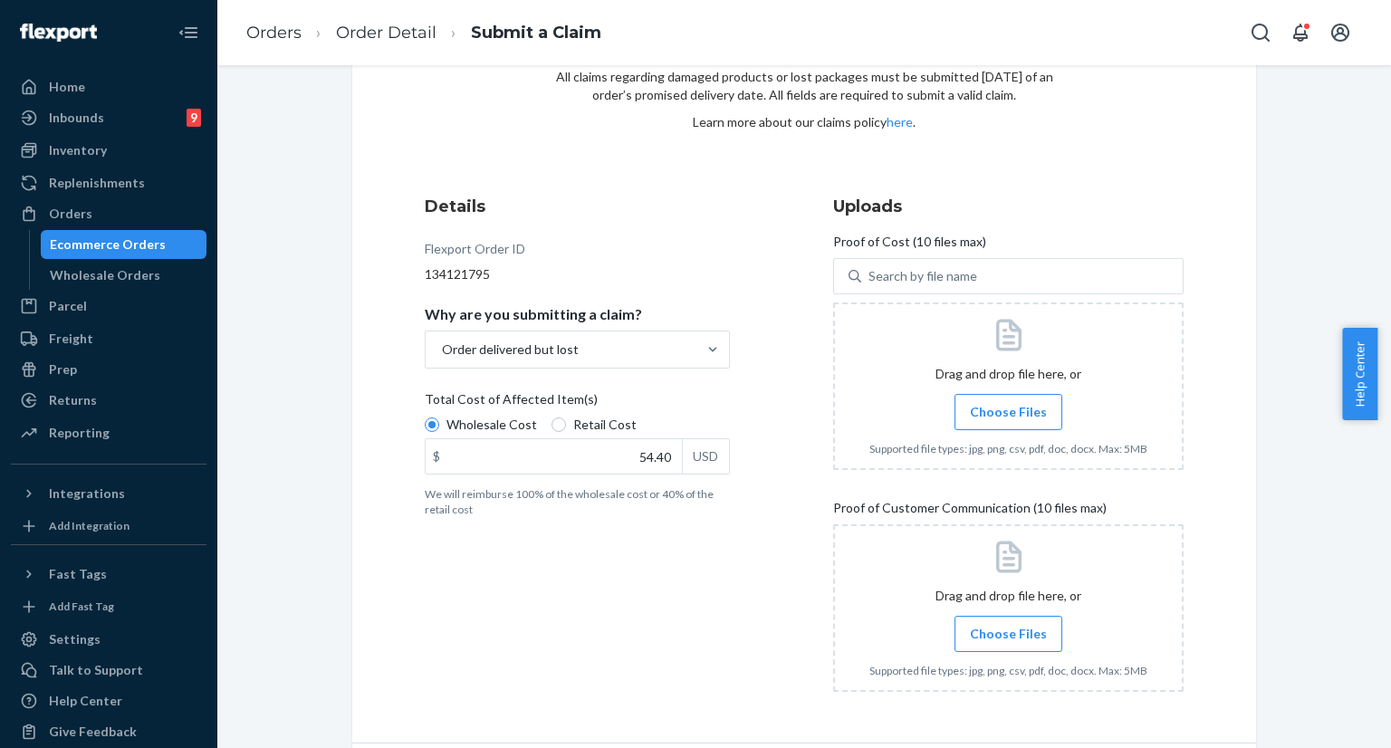
scroll to position [169, 0]
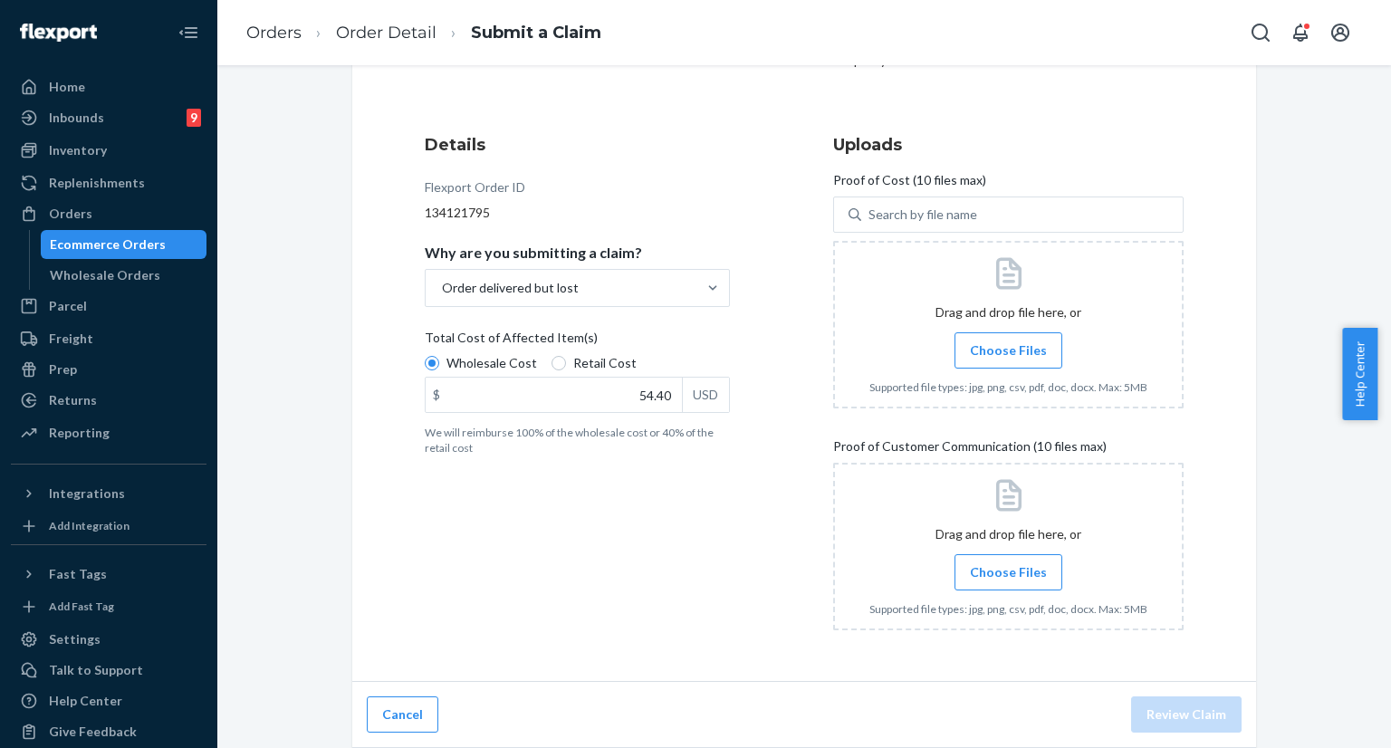
click at [977, 359] on label "Choose Files" at bounding box center [1008, 350] width 108 height 36
click at [1008, 359] on input "Choose Files" at bounding box center [1008, 350] width 1 height 20
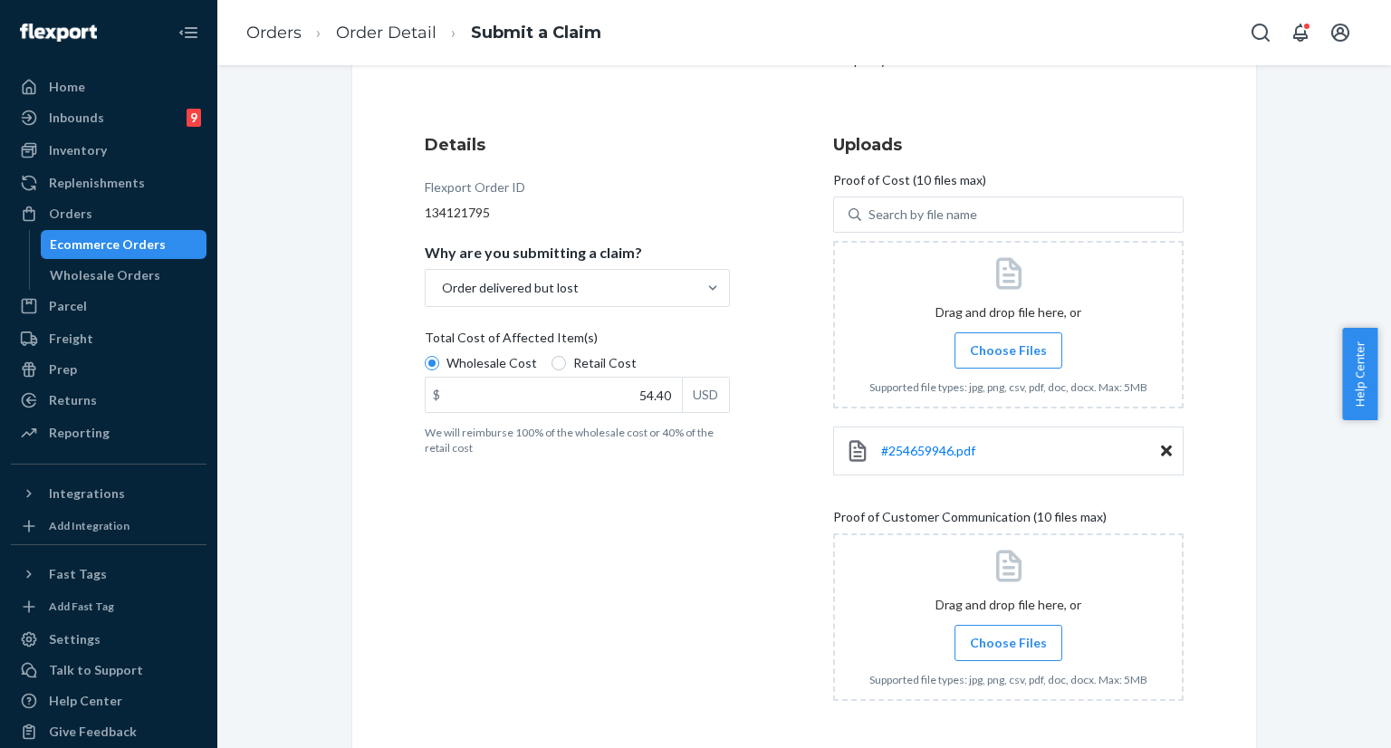
scroll to position [239, 0]
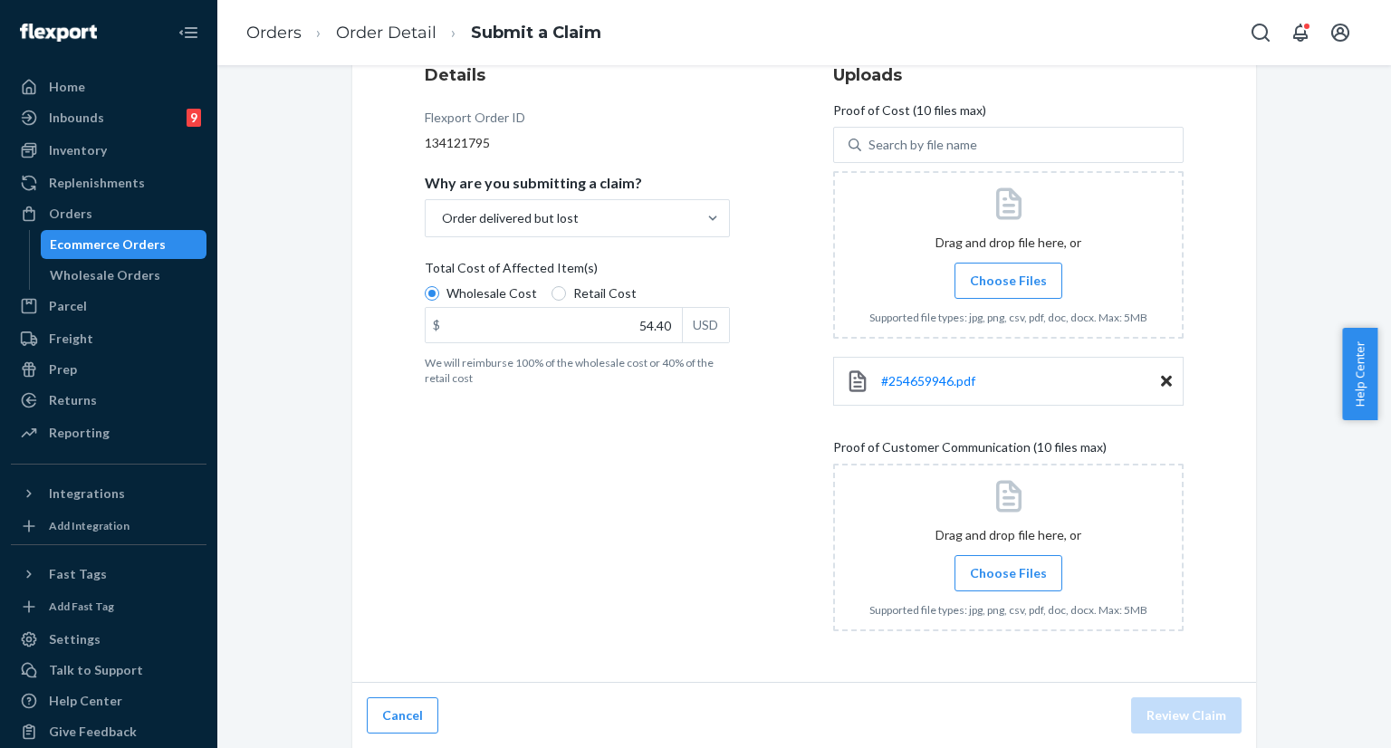
click at [996, 568] on span "Choose Files" at bounding box center [1008, 573] width 77 height 18
click at [1008, 568] on input "Choose Files" at bounding box center [1008, 573] width 1 height 20
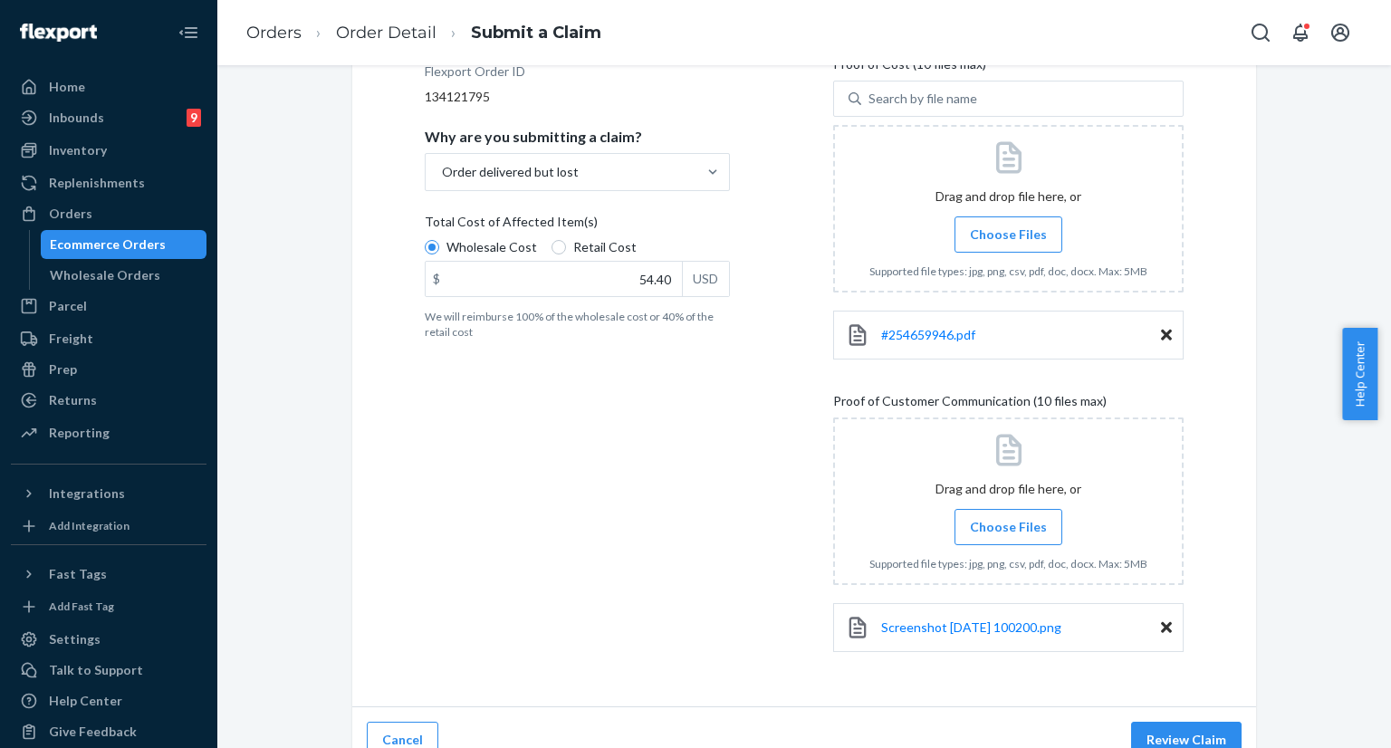
scroll to position [310, 0]
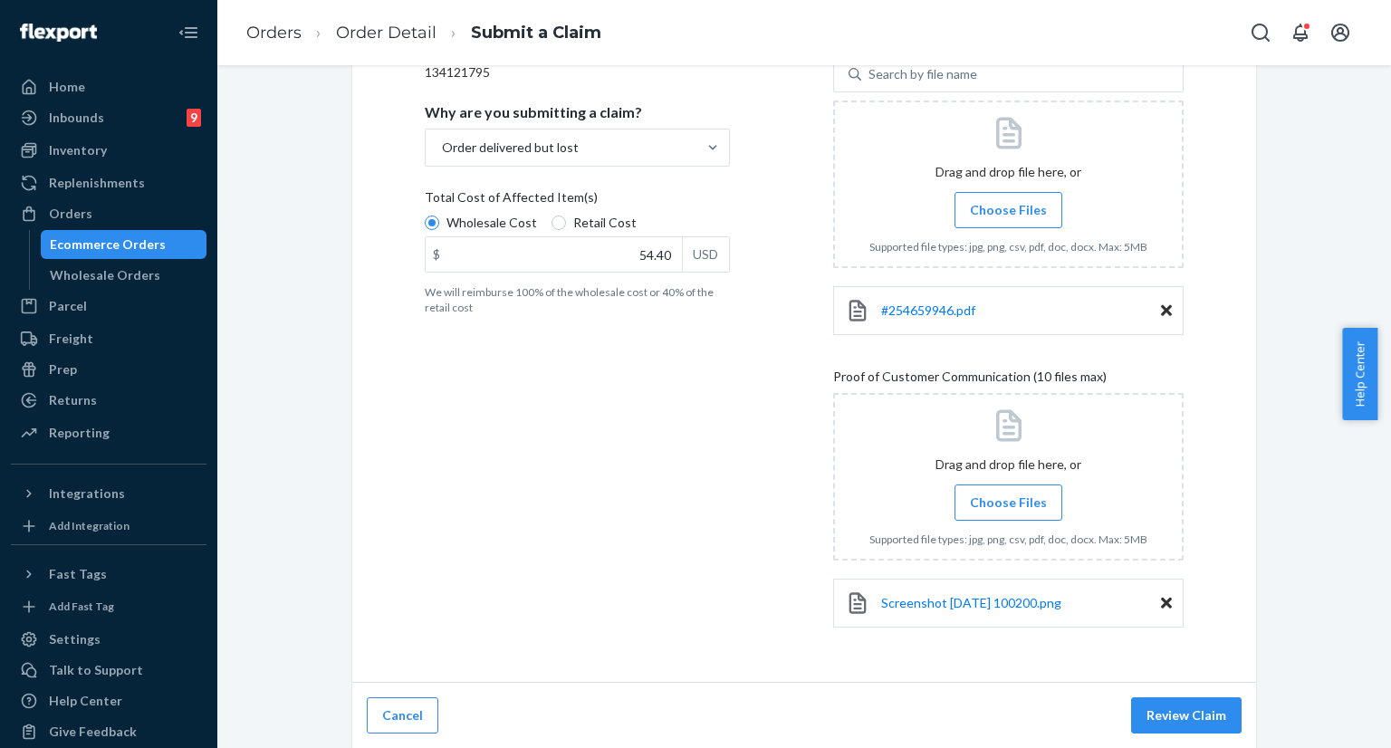
click at [982, 512] on label "Choose Files" at bounding box center [1008, 502] width 108 height 36
click at [1008, 512] on input "Choose Files" at bounding box center [1008, 503] width 1 height 20
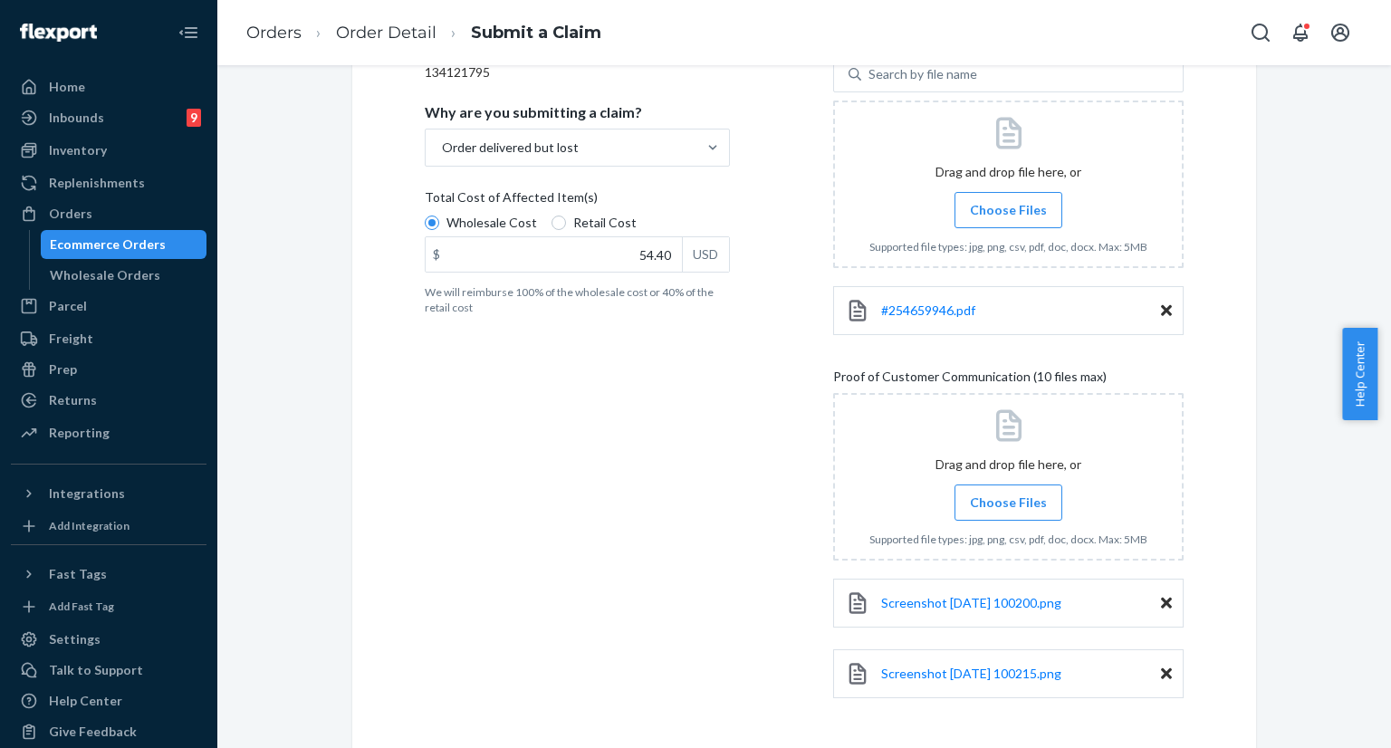
click at [988, 504] on span "Choose Files" at bounding box center [1008, 502] width 77 height 18
click at [1008, 504] on input "Choose Files" at bounding box center [1008, 503] width 1 height 20
click at [1007, 501] on span "Choose Files" at bounding box center [1008, 502] width 77 height 18
click at [1008, 501] on input "Choose Files" at bounding box center [1008, 503] width 1 height 20
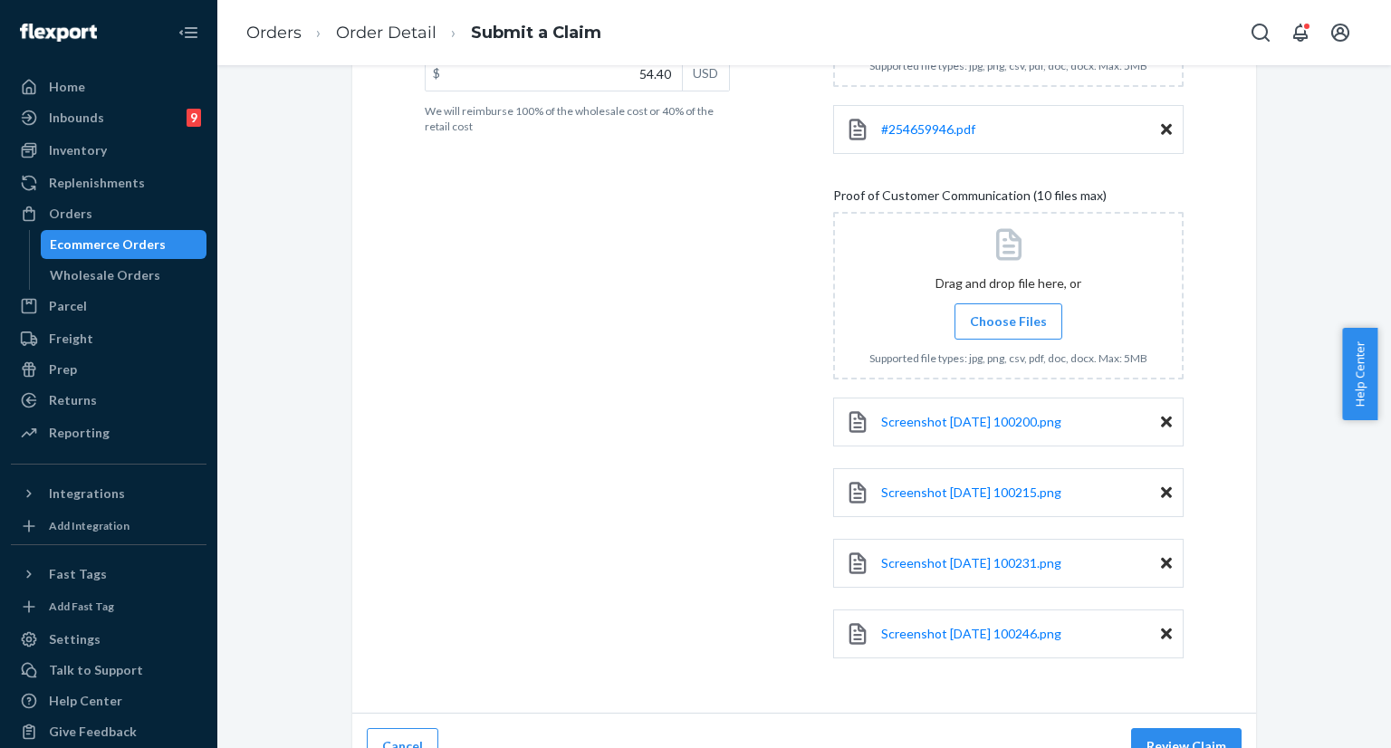
click at [1008, 324] on input "Choose Files" at bounding box center [1008, 321] width 1 height 20
click at [1014, 329] on label "Choose Files" at bounding box center [1008, 321] width 108 height 36
click at [1009, 329] on input "Choose Files" at bounding box center [1008, 321] width 1 height 20
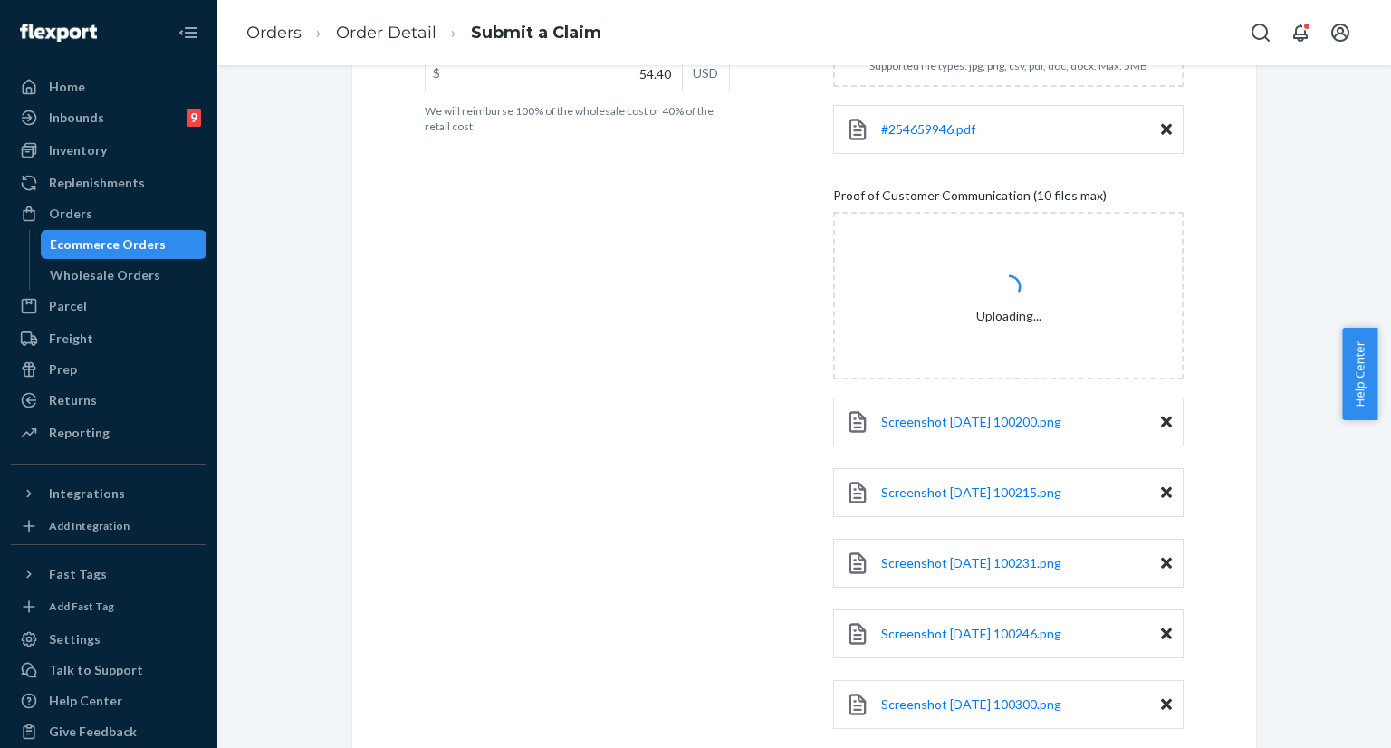
scroll to position [590, 0]
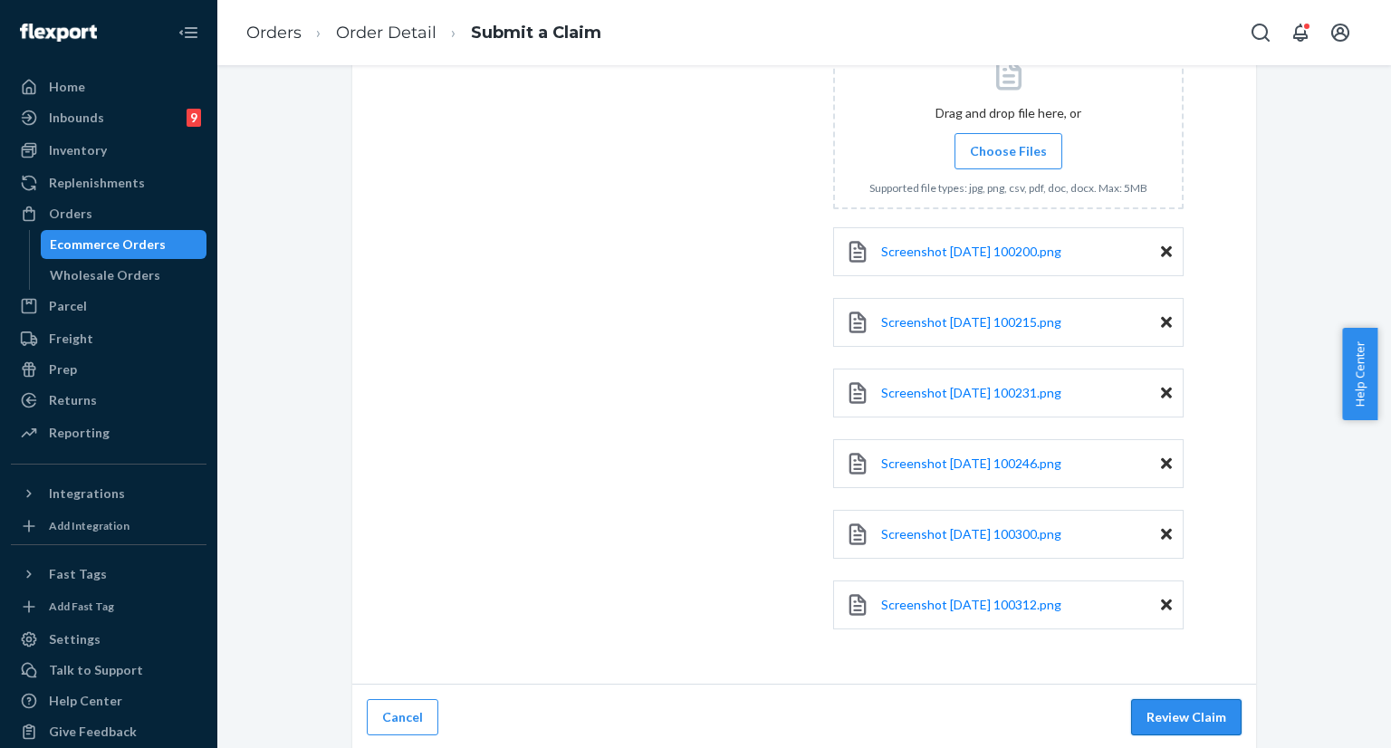
click at [1218, 716] on button "Review Claim" at bounding box center [1186, 717] width 110 height 36
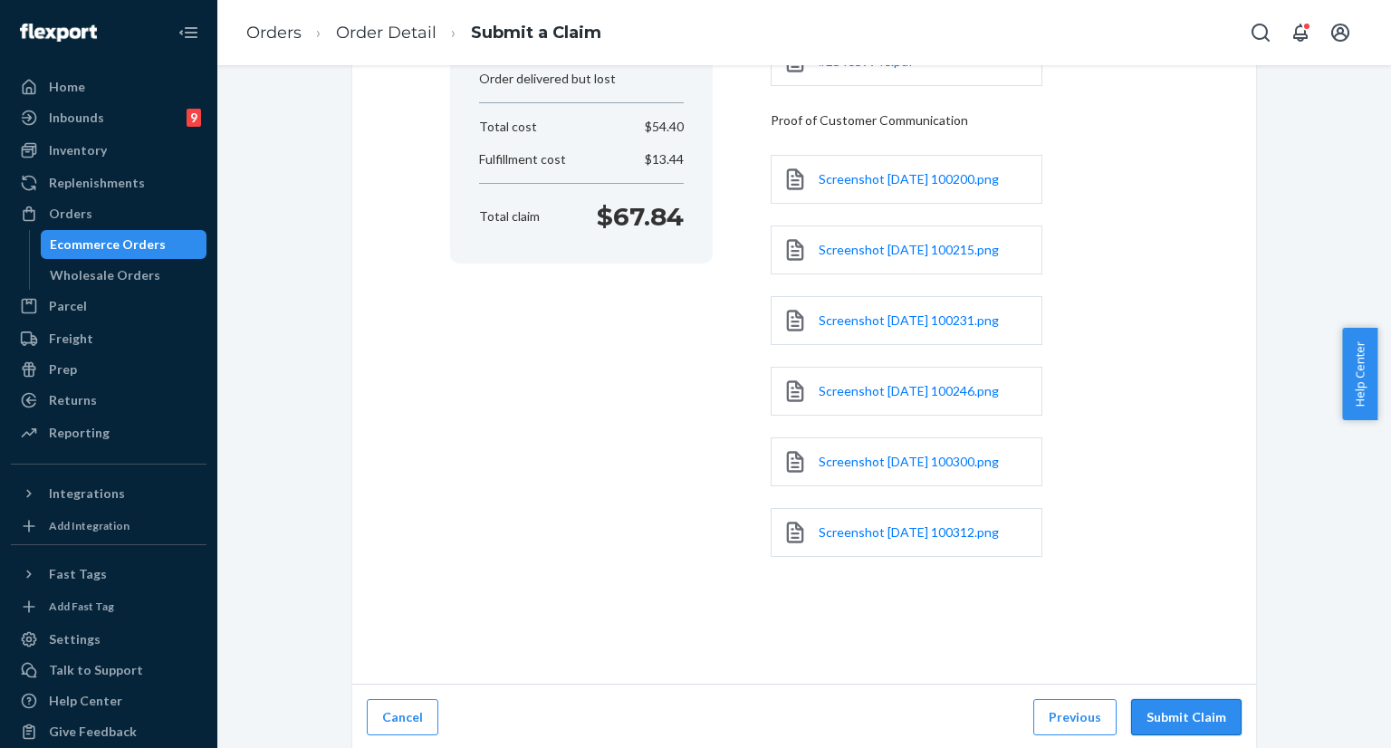
click at [1205, 719] on button "Submit Claim" at bounding box center [1186, 717] width 110 height 36
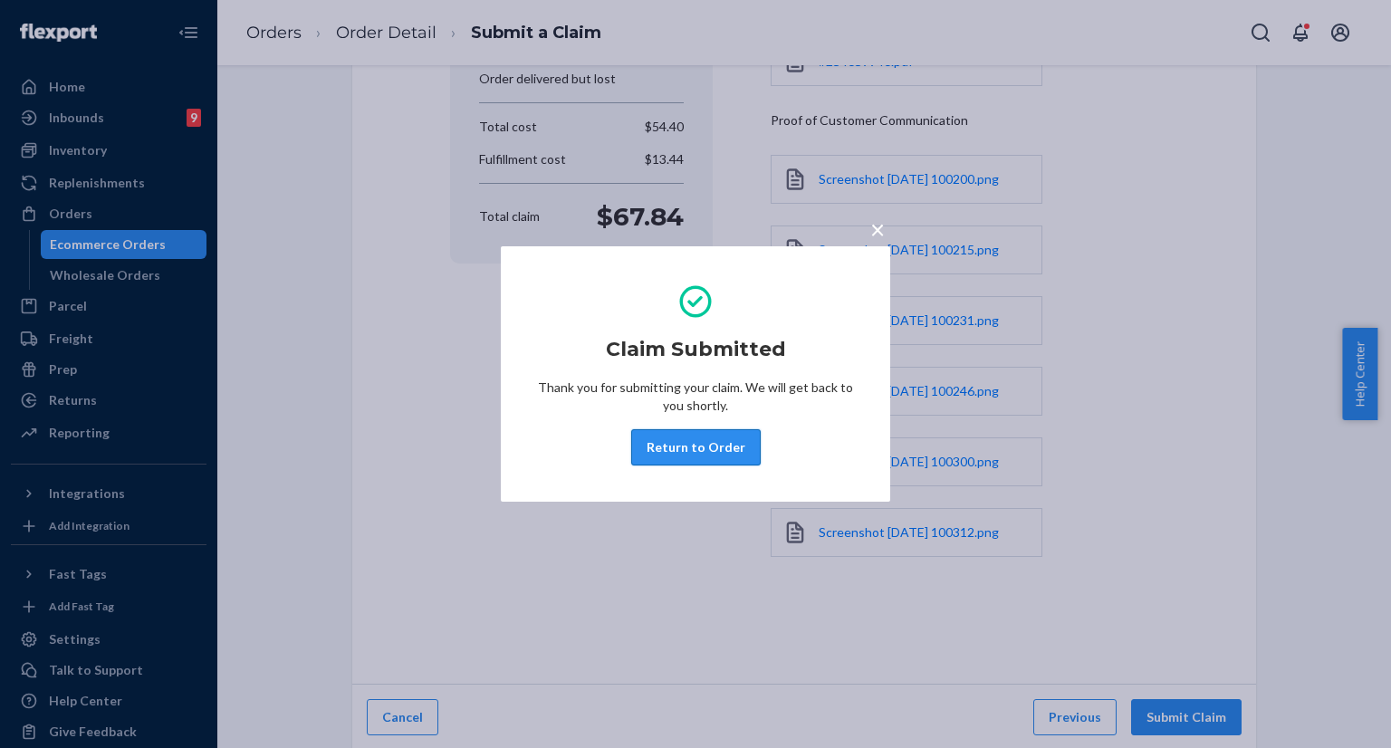
click at [677, 457] on button "Return to Order" at bounding box center [695, 447] width 129 height 36
